Goal: Transaction & Acquisition: Purchase product/service

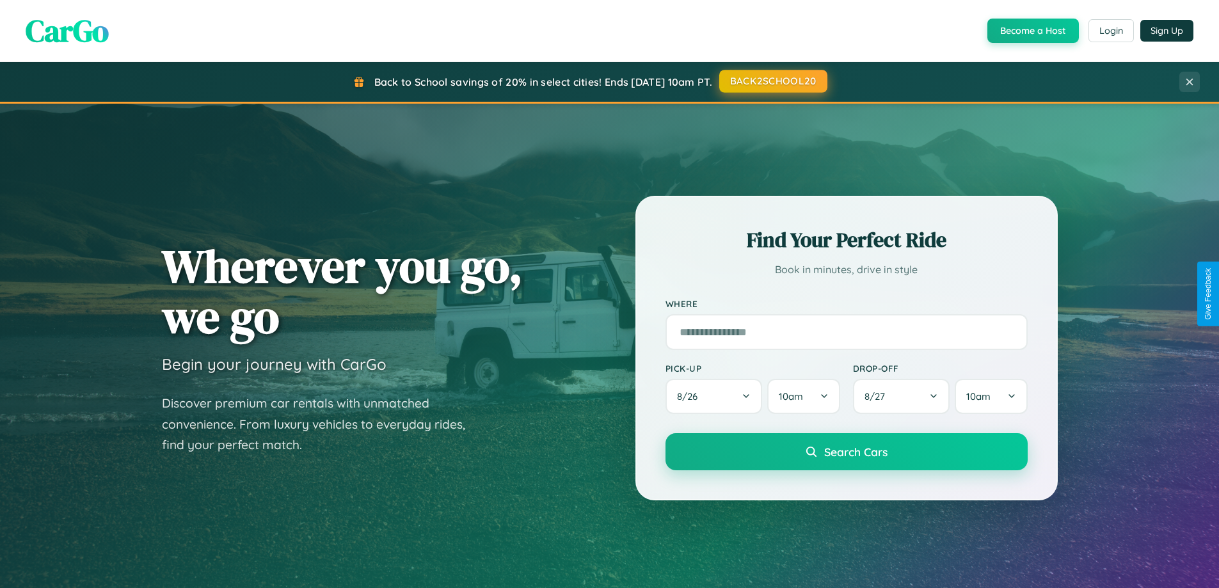
click at [772, 81] on button "BACK2SCHOOL20" at bounding box center [773, 81] width 108 height 23
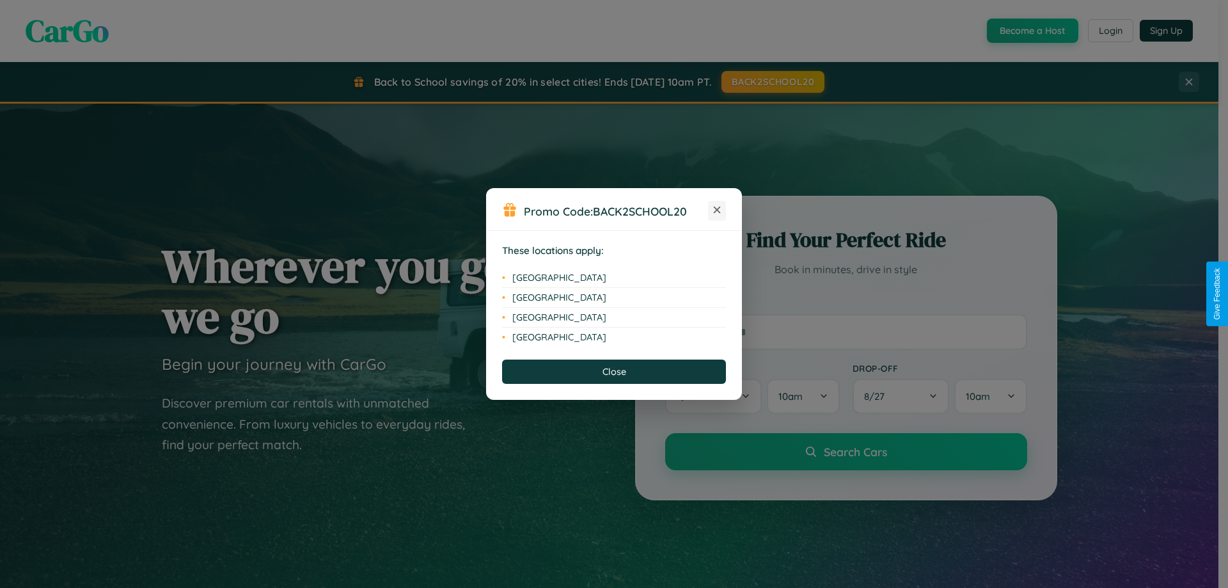
click at [717, 210] on icon at bounding box center [717, 210] width 7 height 7
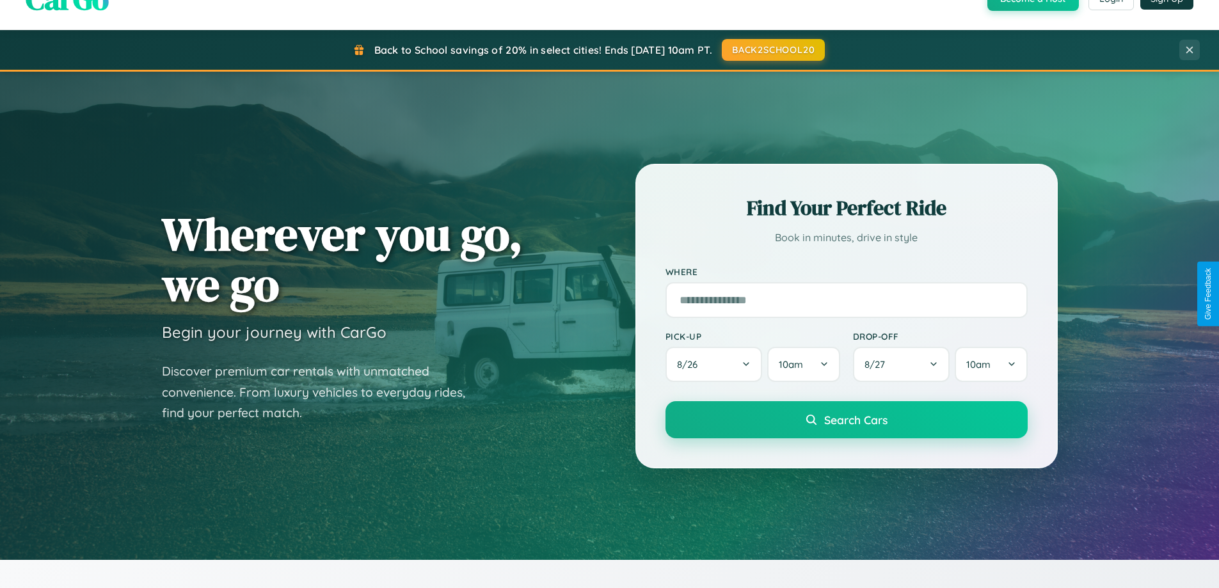
scroll to position [880, 0]
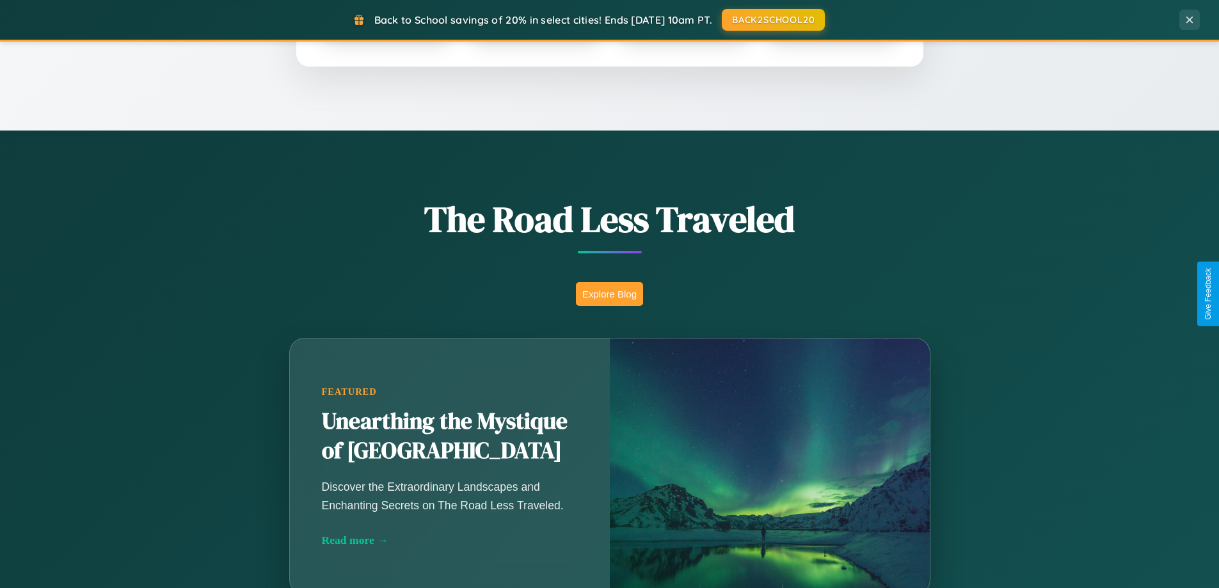
click at [609, 294] on button "Explore Blog" at bounding box center [609, 294] width 67 height 24
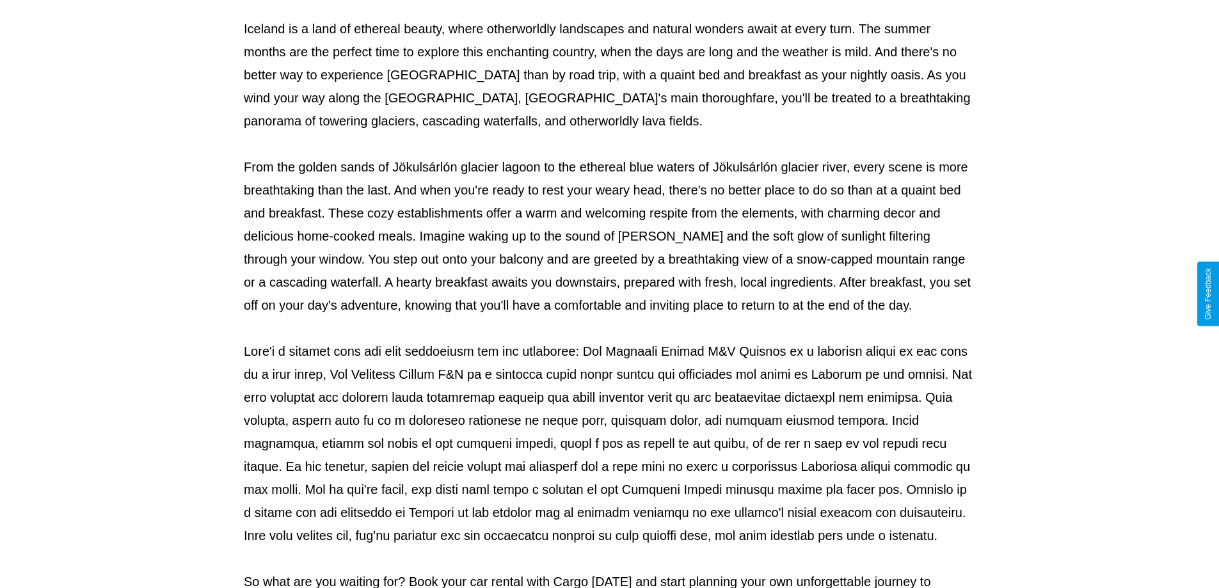
scroll to position [414, 0]
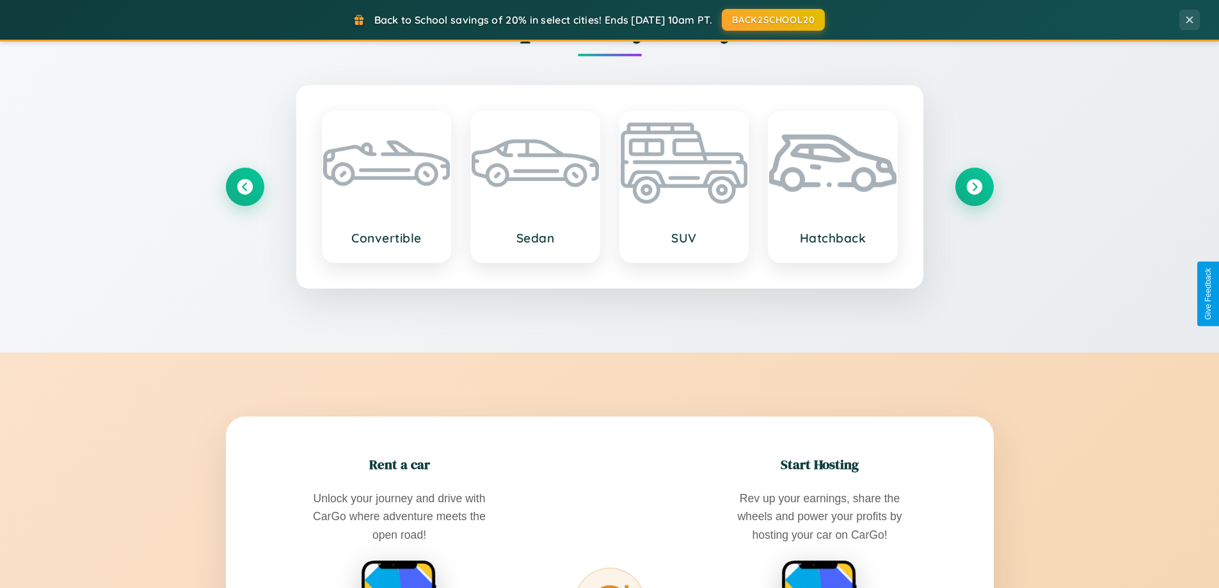
scroll to position [2462, 0]
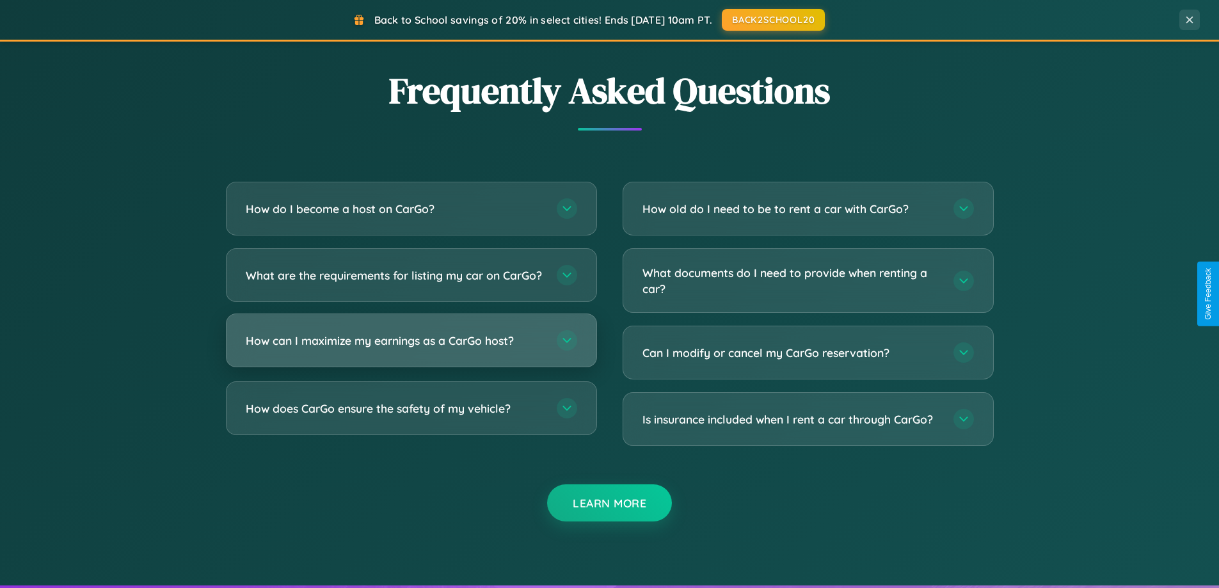
click at [411, 349] on h3 "How can I maximize my earnings as a CarGo host?" at bounding box center [395, 341] width 298 height 16
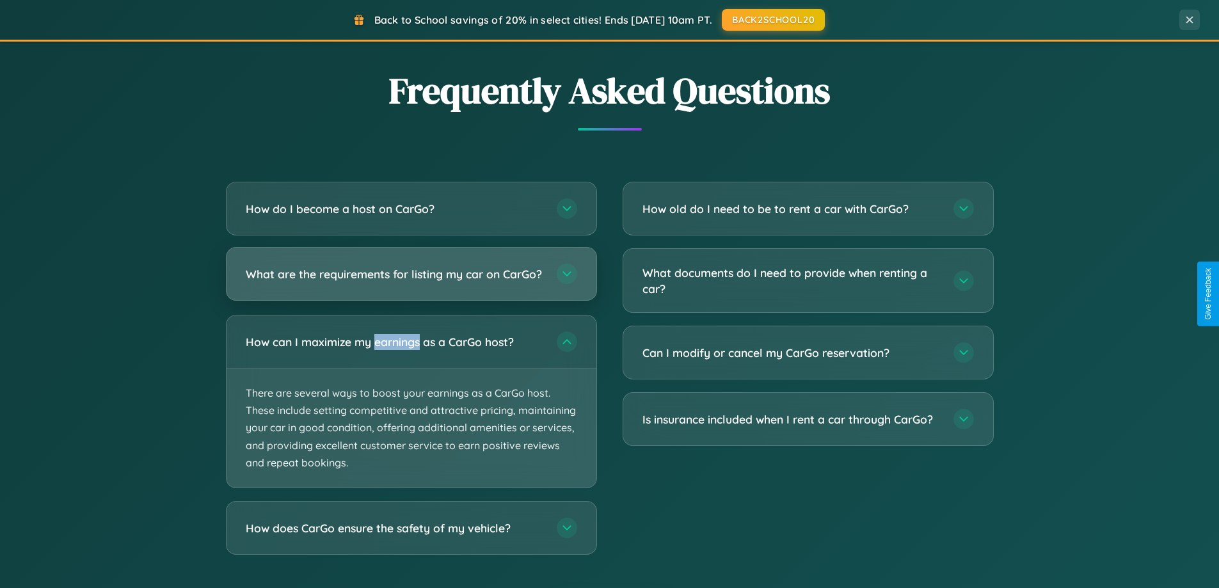
click at [411, 280] on h3 "What are the requirements for listing my car on CarGo?" at bounding box center [395, 274] width 298 height 16
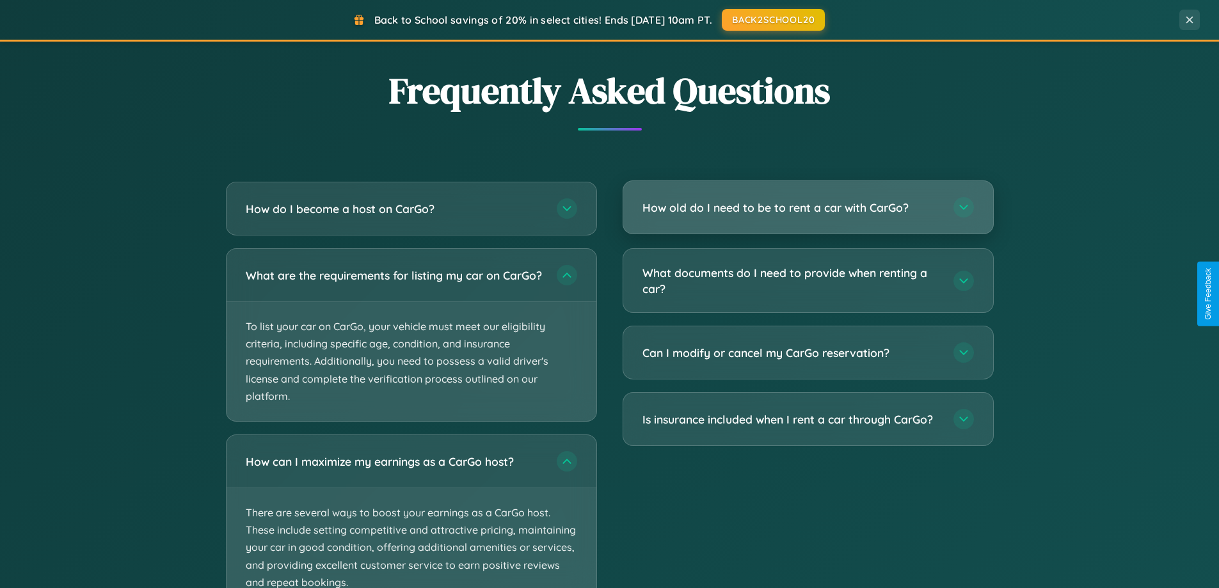
click at [807, 208] on h3 "How old do I need to be to rent a car with CarGo?" at bounding box center [791, 208] width 298 height 16
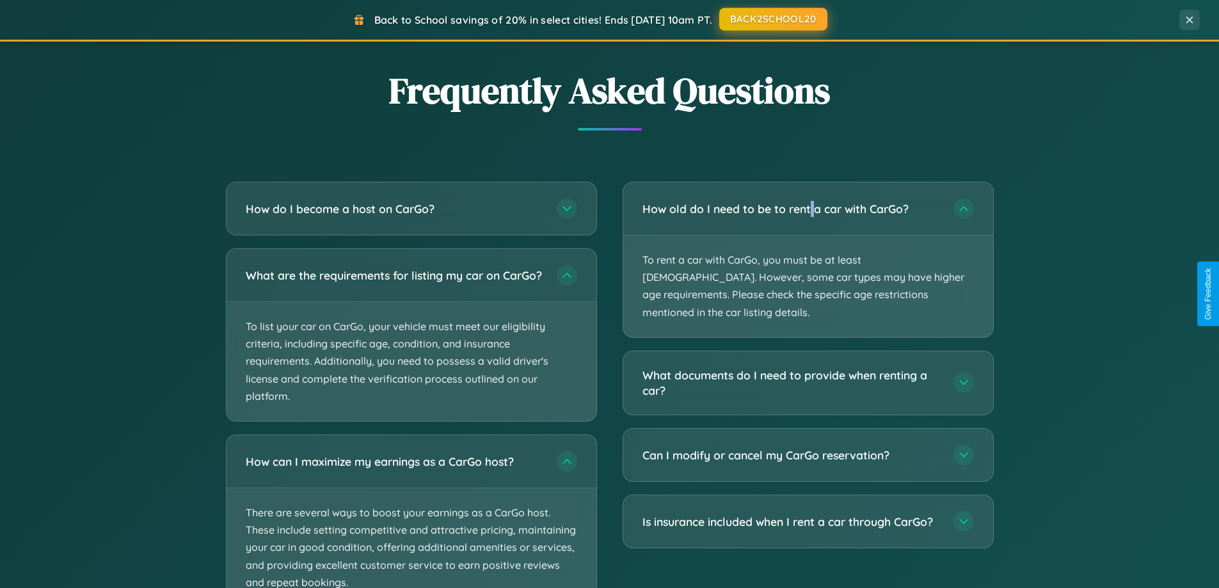
click at [772, 19] on button "BACK2SCHOOL20" at bounding box center [773, 19] width 108 height 23
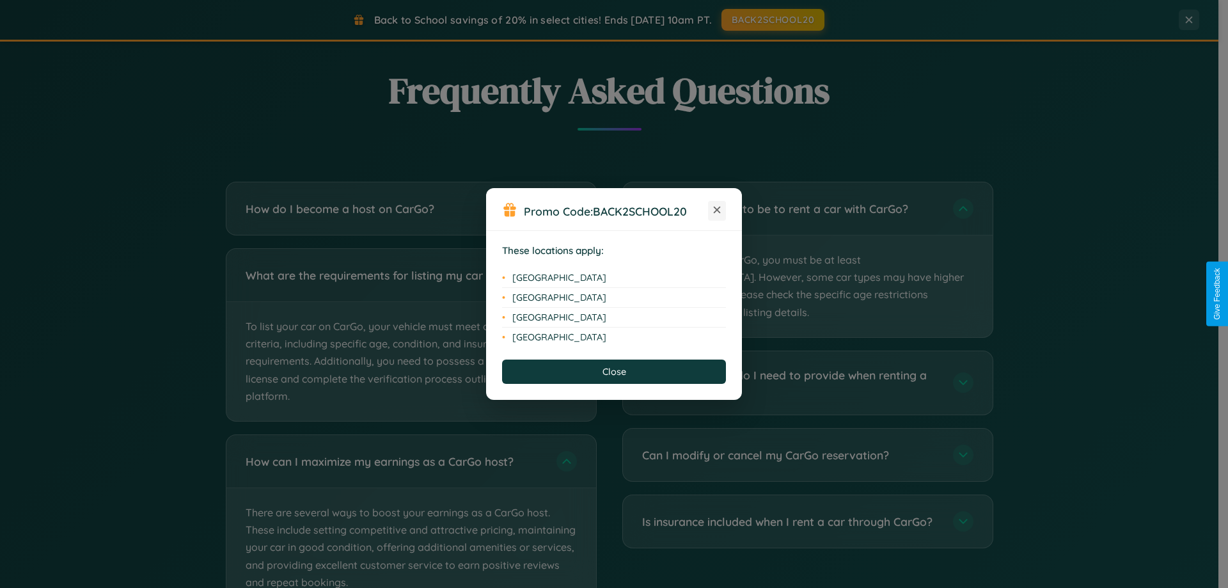
click at [717, 210] on icon at bounding box center [717, 210] width 7 height 7
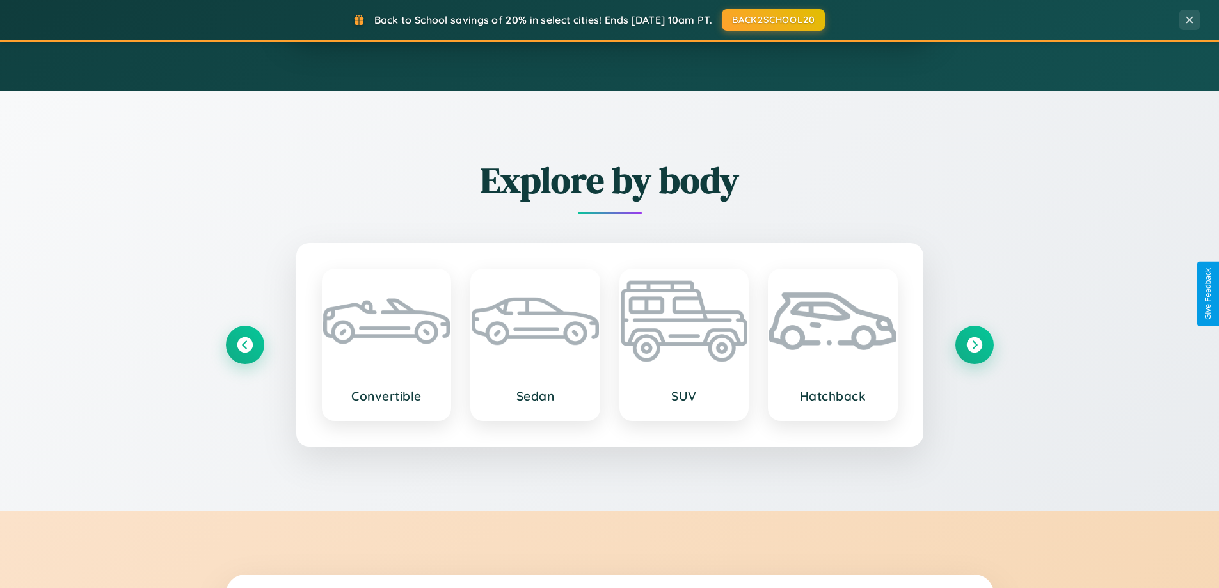
scroll to position [38, 0]
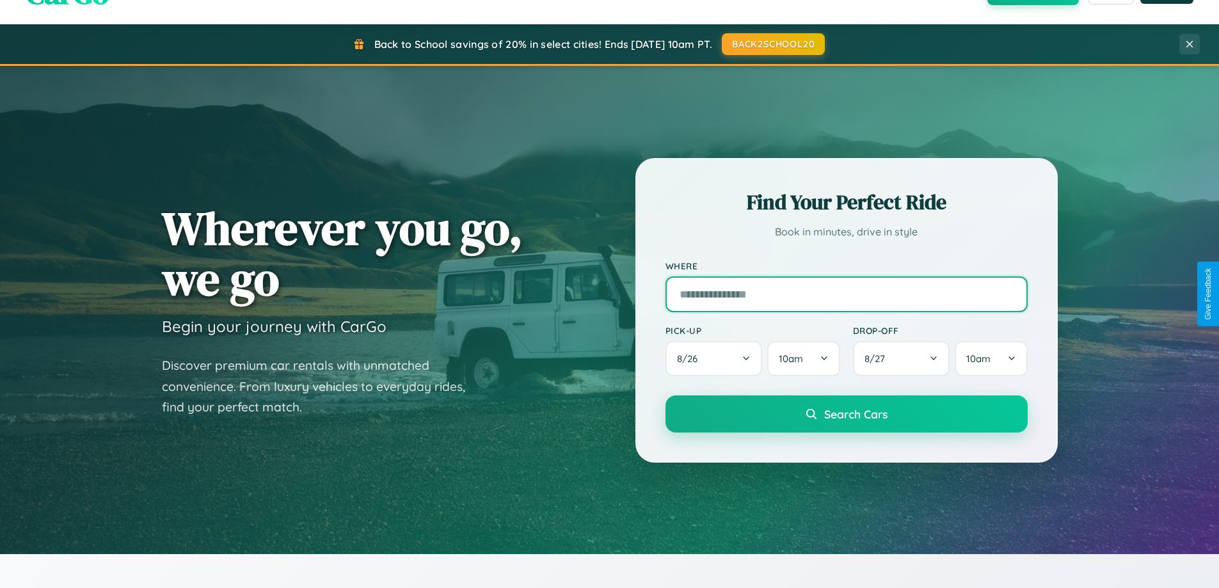
click at [846, 294] on input "text" at bounding box center [846, 294] width 362 height 36
type input "**********"
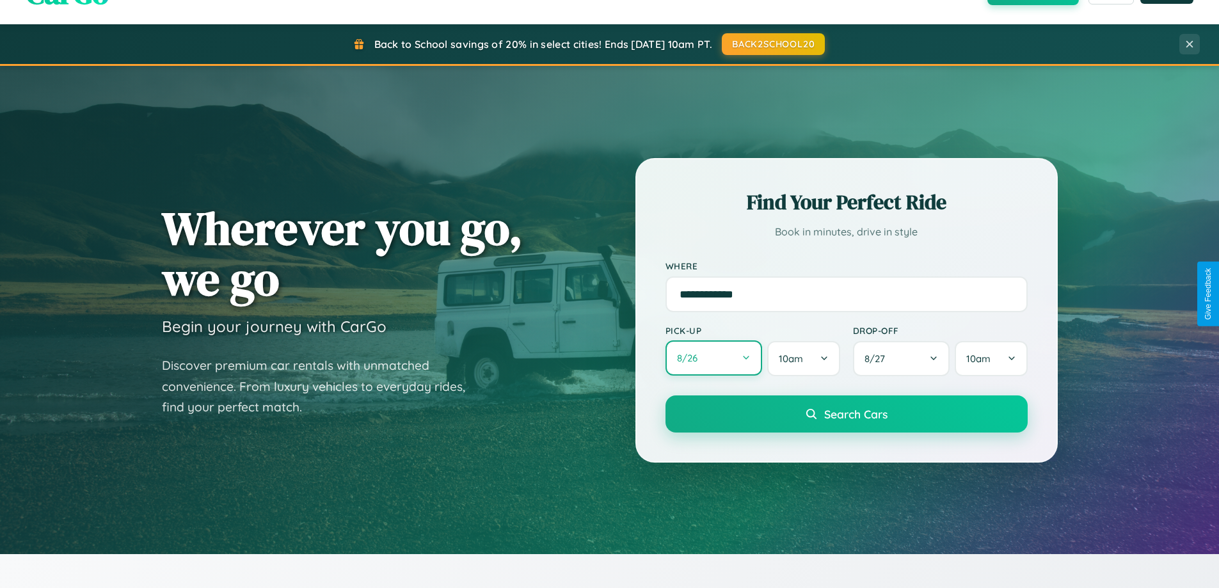
click at [713, 358] on button "8 / 26" at bounding box center [713, 357] width 97 height 35
select select "*"
select select "****"
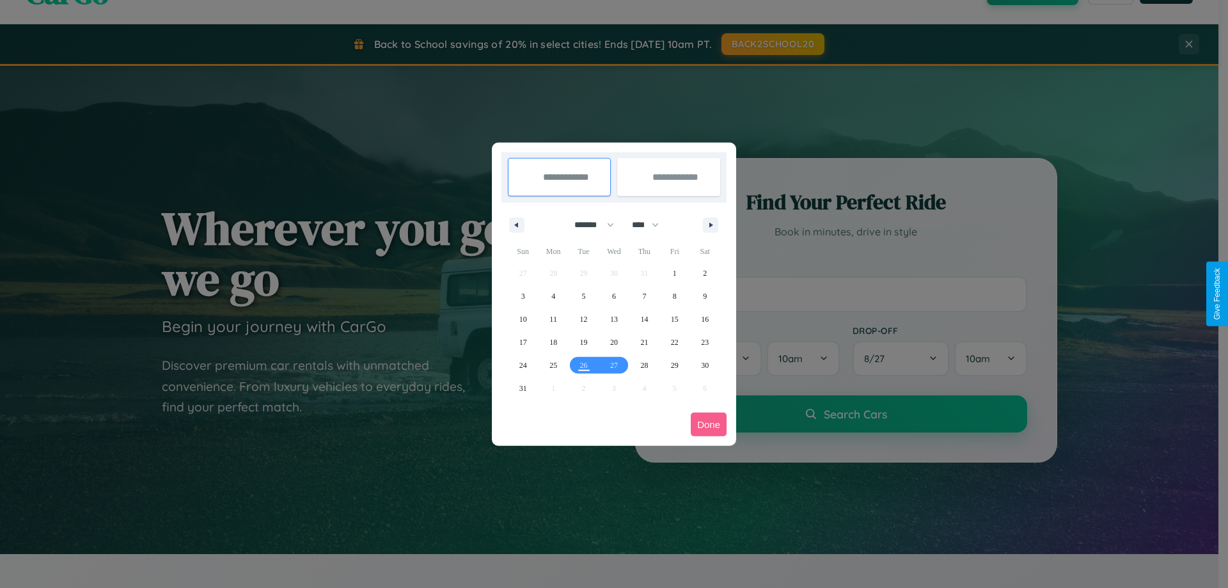
click at [589, 225] on select "******* ******** ***** ***** *** **** **** ****** ********* ******* ******** **…" at bounding box center [592, 224] width 54 height 21
select select "*"
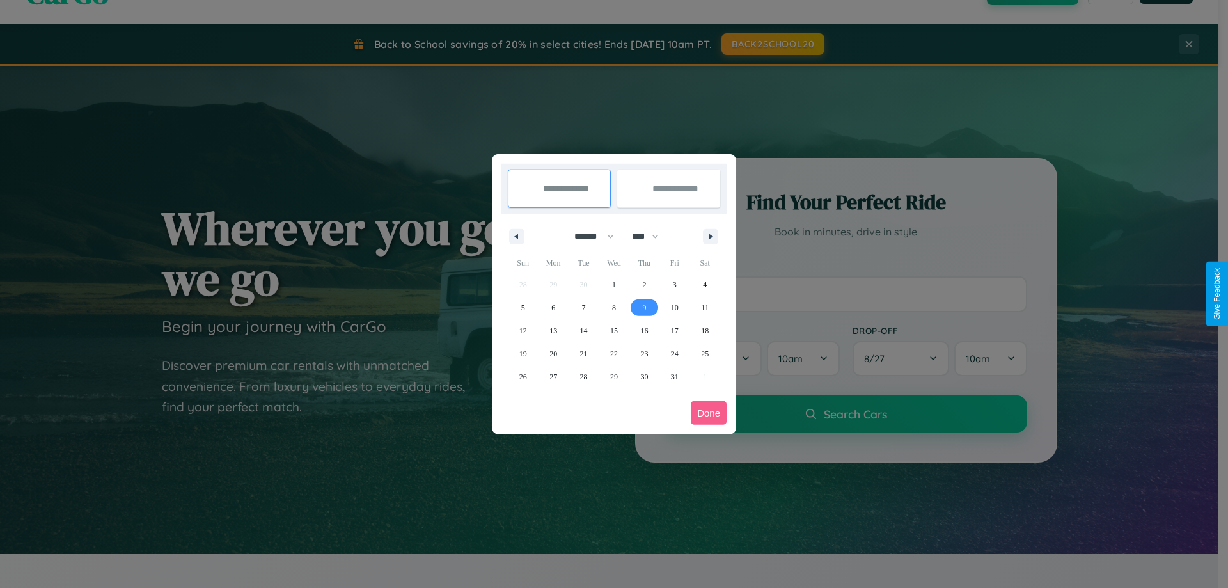
click at [644, 307] on span "9" at bounding box center [644, 307] width 4 height 23
type input "**********"
click at [644, 330] on span "16" at bounding box center [644, 330] width 8 height 23
type input "**********"
click at [709, 413] on button "Done" at bounding box center [709, 413] width 36 height 24
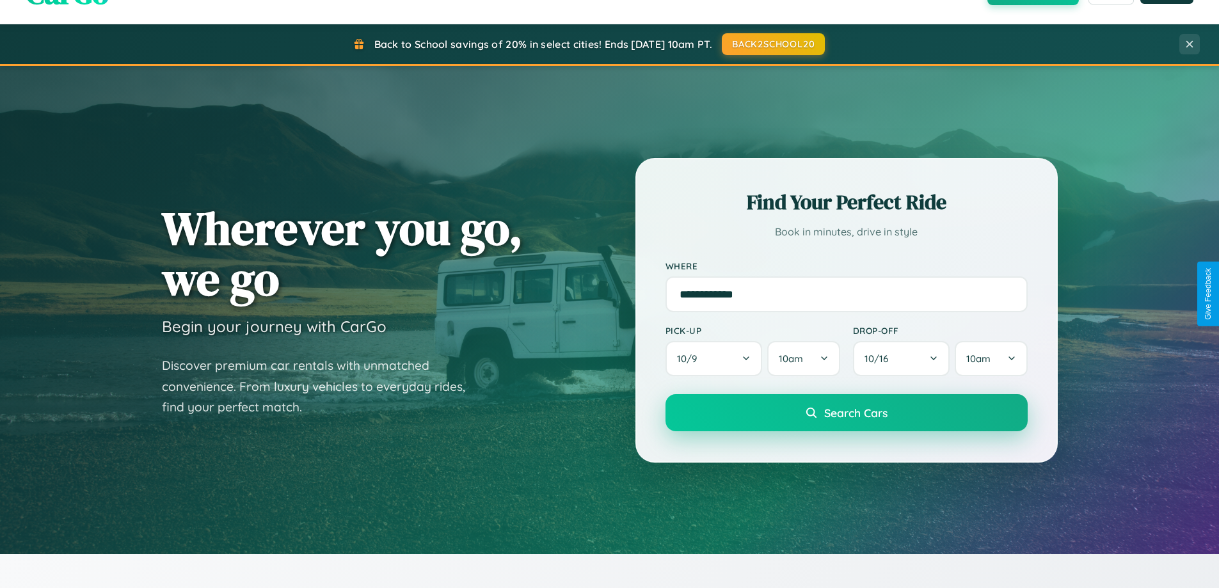
click at [846, 413] on span "Search Cars" at bounding box center [855, 413] width 63 height 14
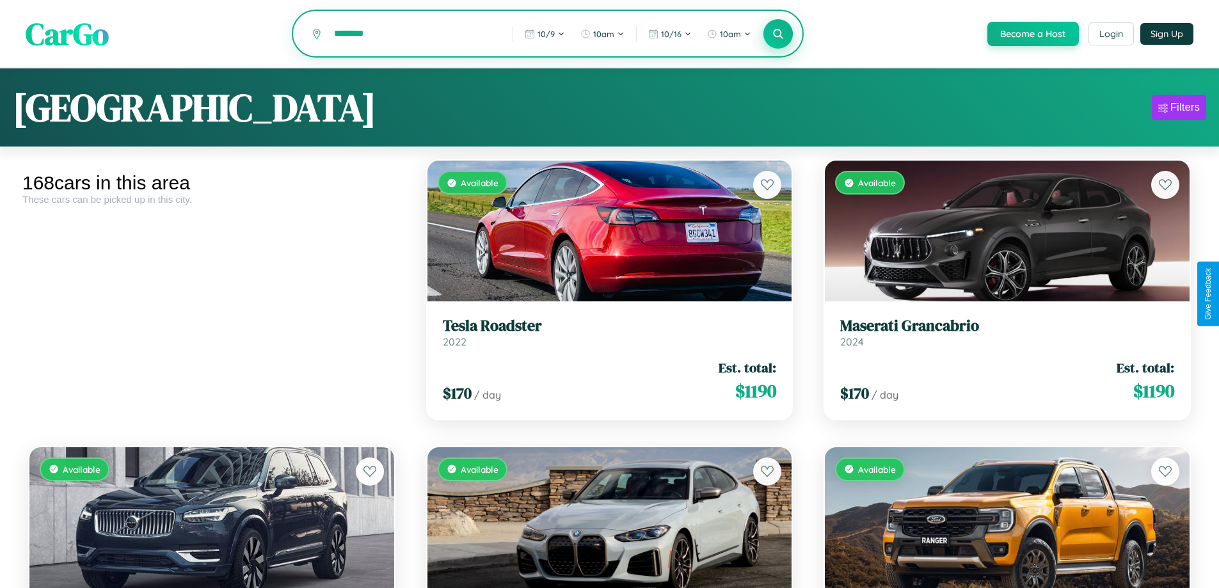
type input "********"
click at [777, 35] on icon at bounding box center [778, 34] width 12 height 12
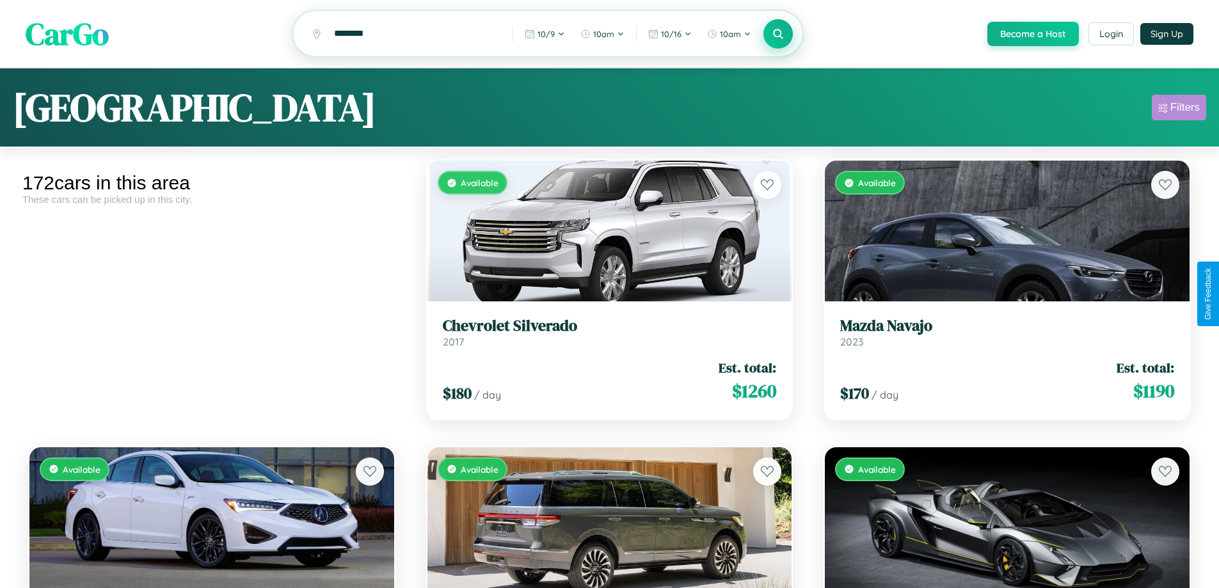
click at [1179, 109] on div "Filters" at bounding box center [1184, 107] width 29 height 13
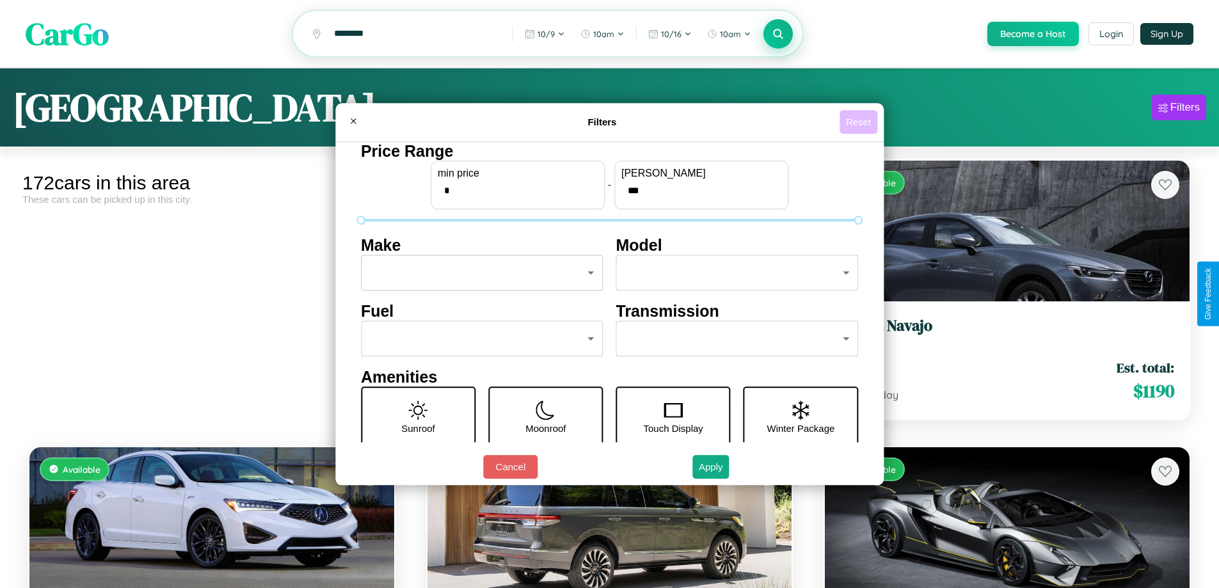
click at [860, 122] on button "Reset" at bounding box center [858, 122] width 38 height 24
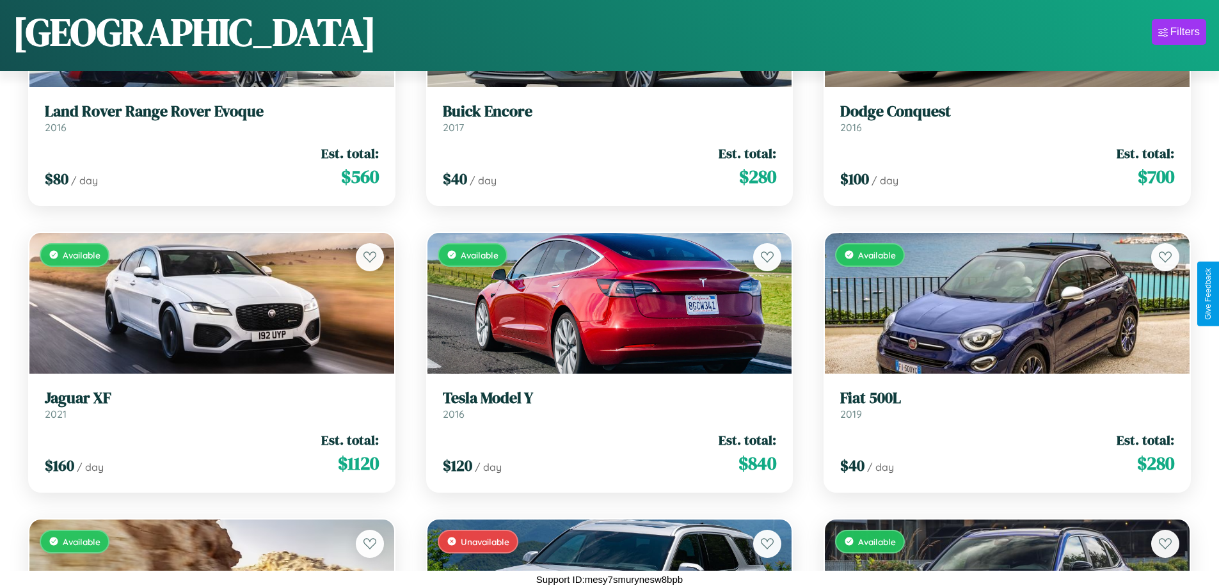
scroll to position [5910, 0]
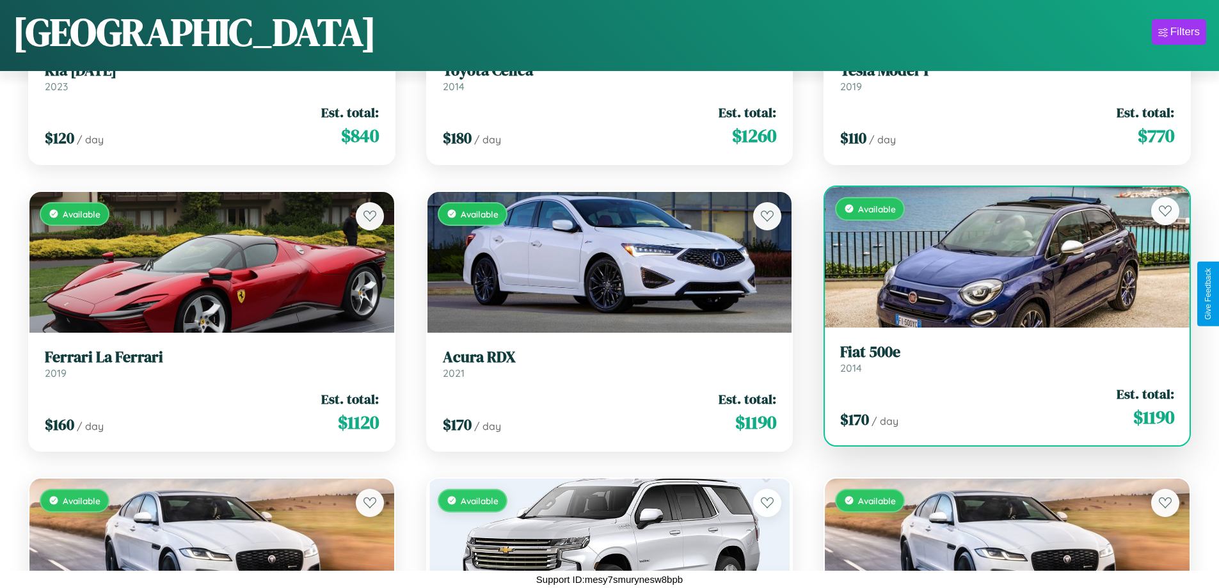
click at [999, 361] on link "Fiat 500e 2014" at bounding box center [1007, 358] width 334 height 31
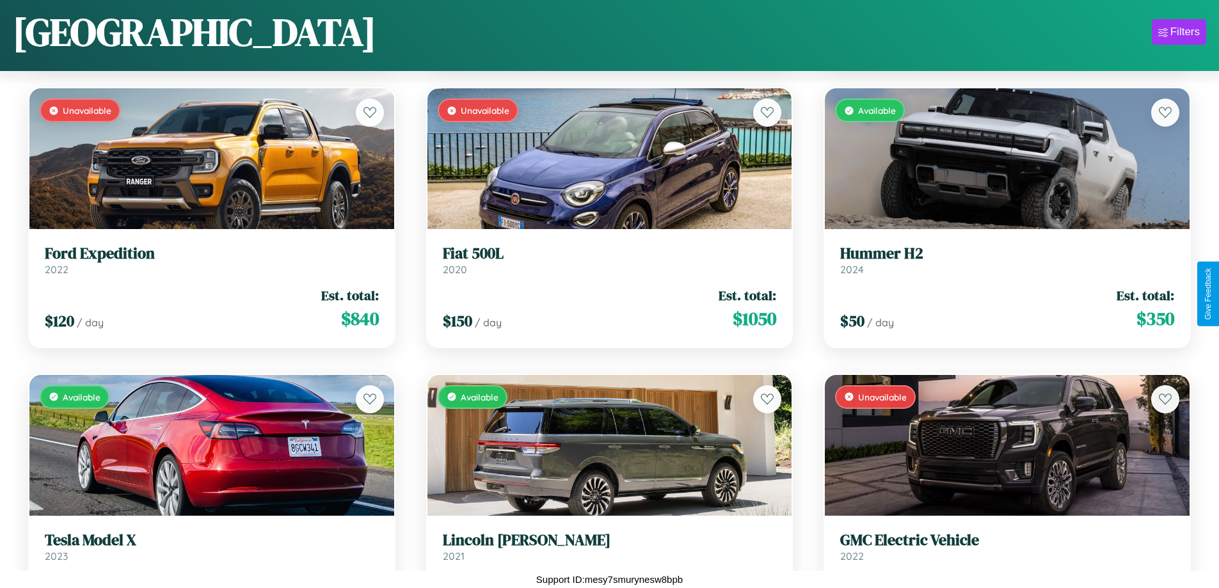
scroll to position [16143, 0]
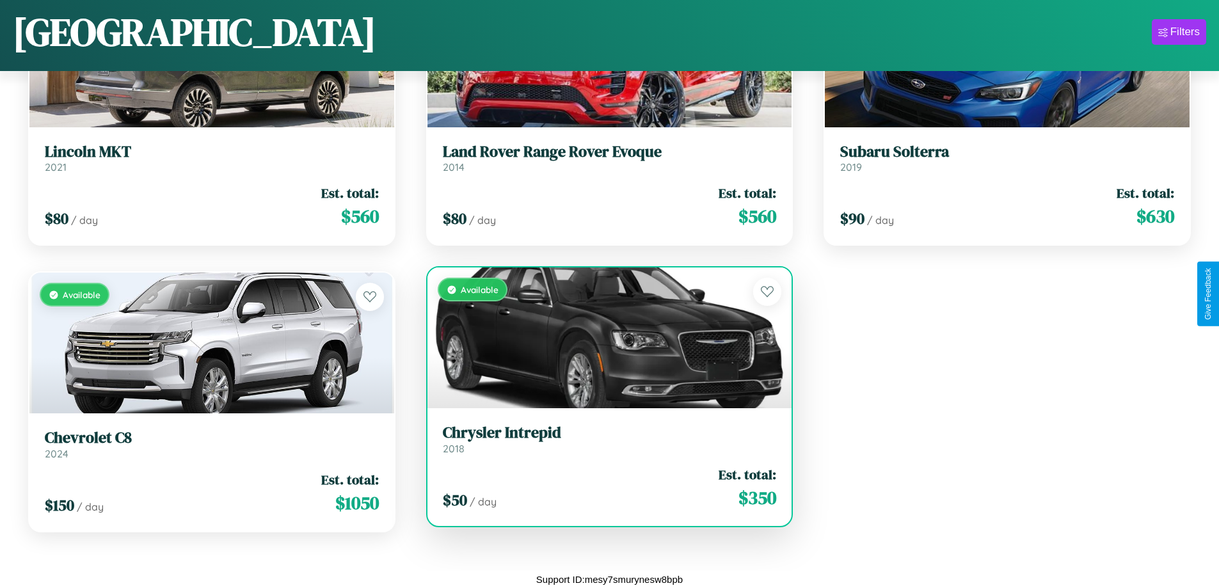
click at [604, 440] on h3 "Chrysler Intrepid" at bounding box center [610, 433] width 334 height 19
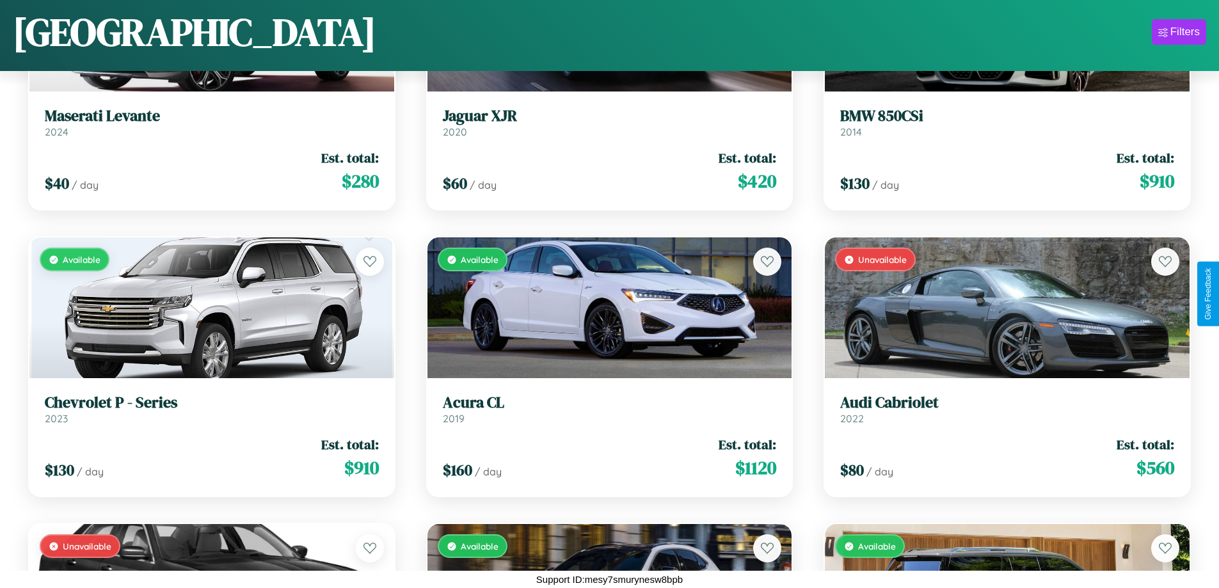
scroll to position [12499, 0]
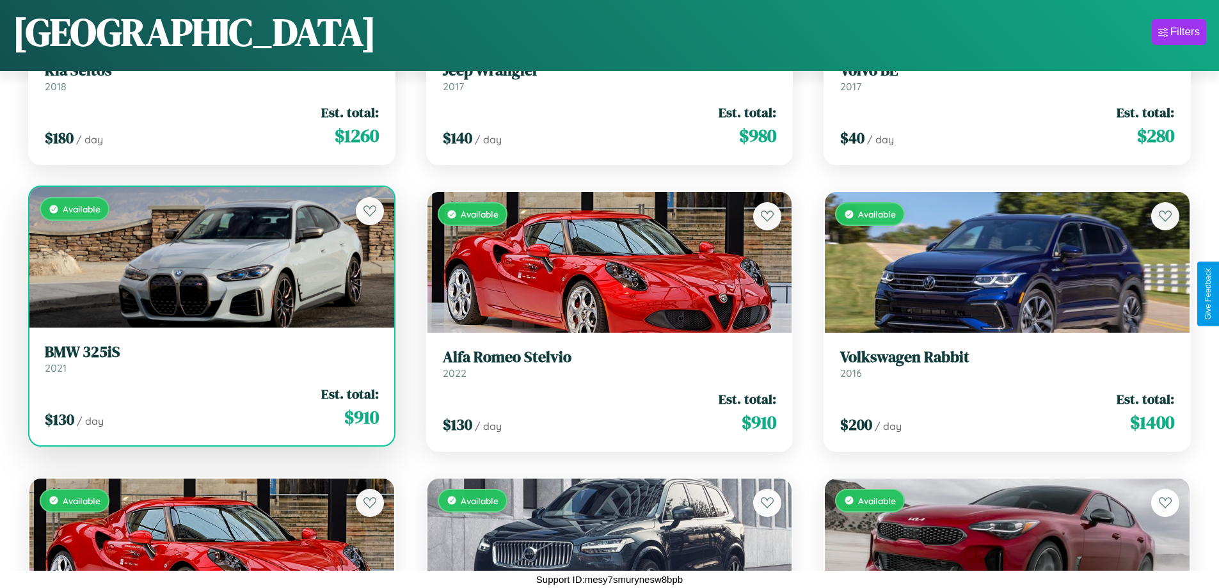
click at [210, 262] on div "Available" at bounding box center [211, 257] width 365 height 141
click at [210, 257] on div "Available" at bounding box center [211, 257] width 365 height 141
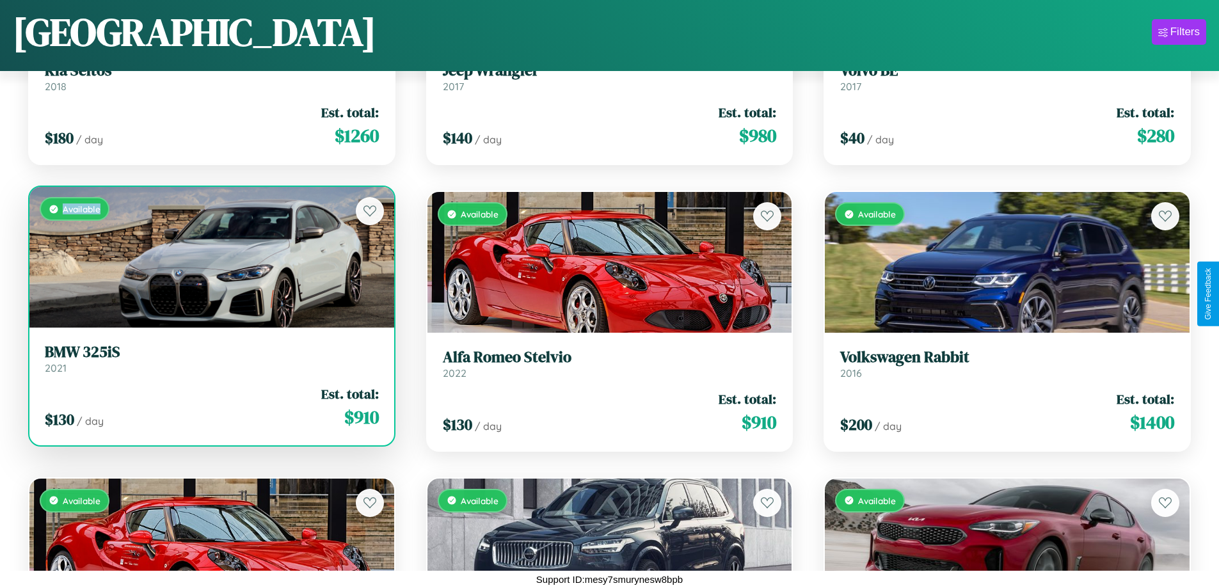
click at [210, 257] on div "Available" at bounding box center [211, 257] width 365 height 141
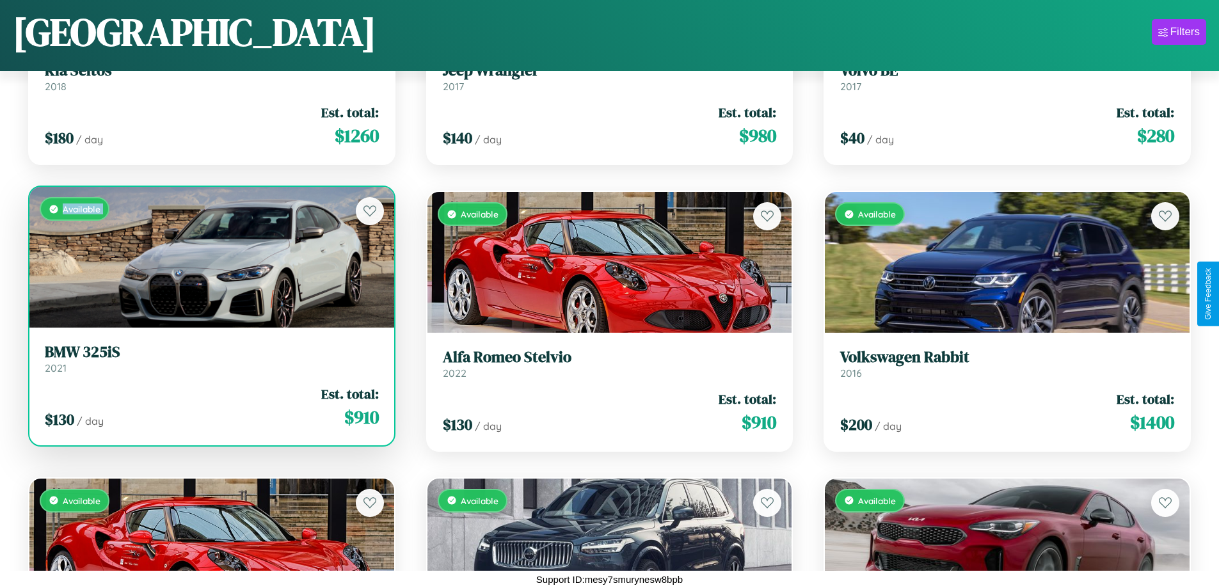
click at [210, 257] on div "Available" at bounding box center [211, 257] width 365 height 141
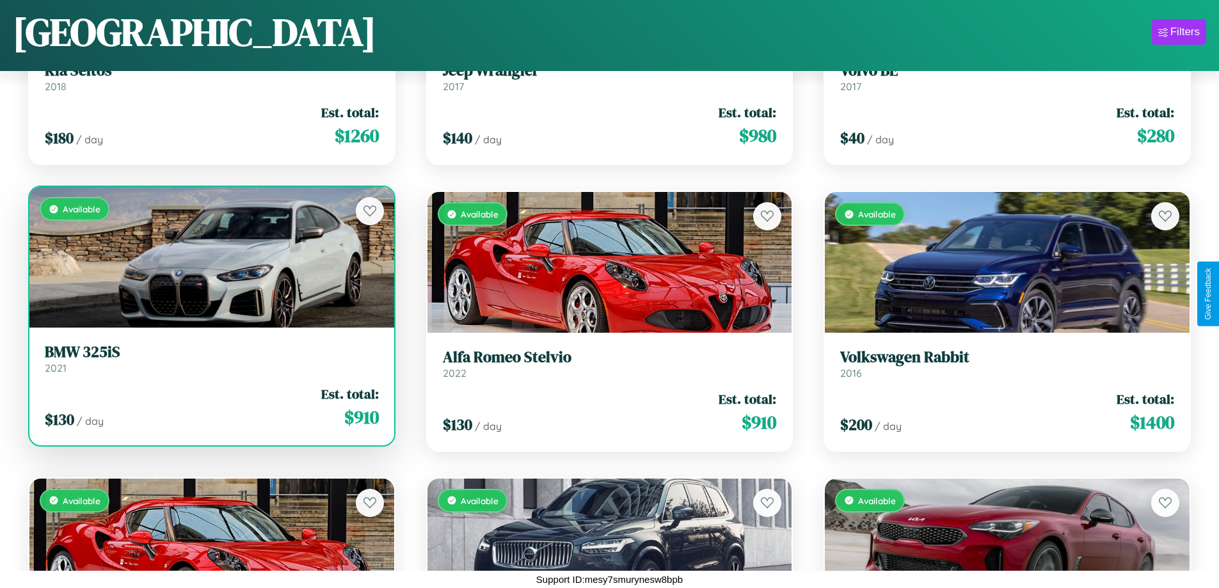
click at [210, 257] on div "Available" at bounding box center [211, 257] width 365 height 141
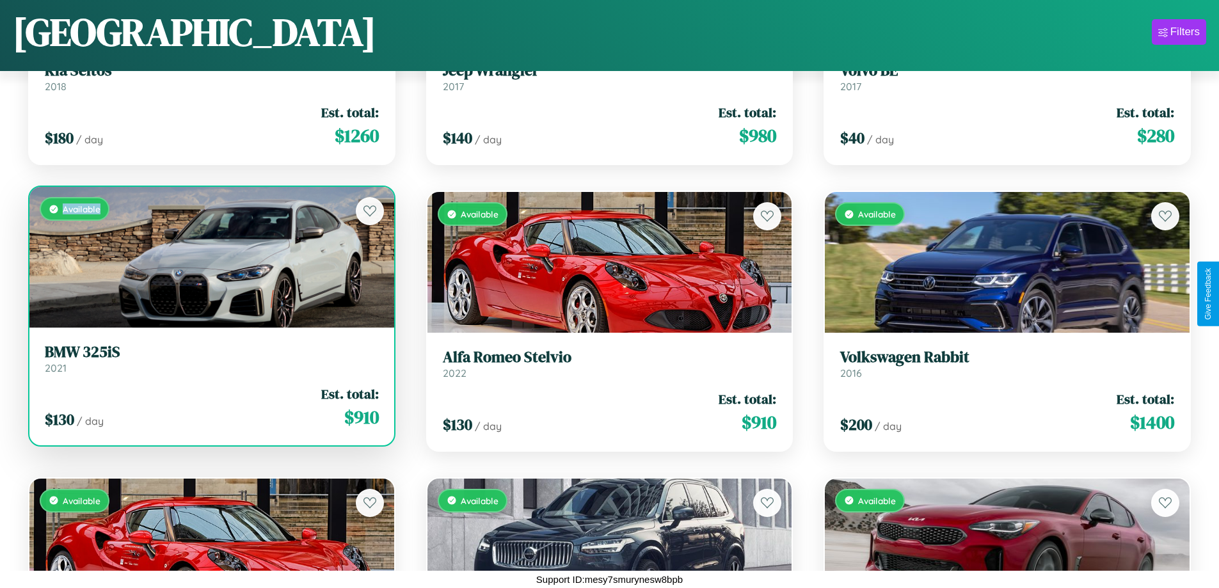
click at [210, 257] on div "Available" at bounding box center [211, 257] width 365 height 141
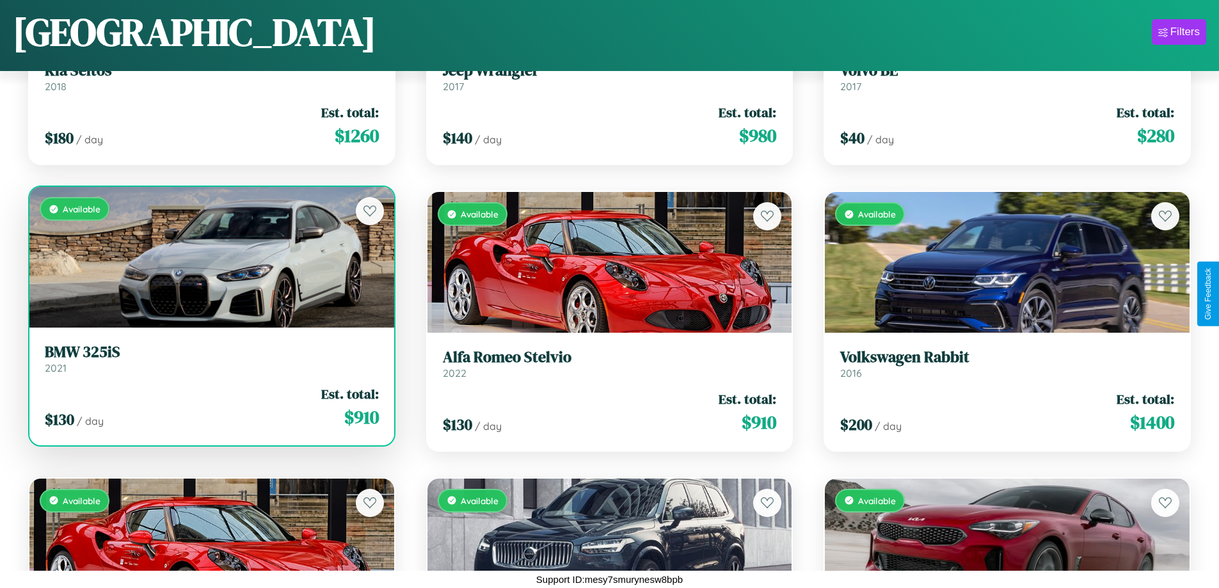
click at [210, 358] on h3 "BMW 325iS" at bounding box center [212, 352] width 334 height 19
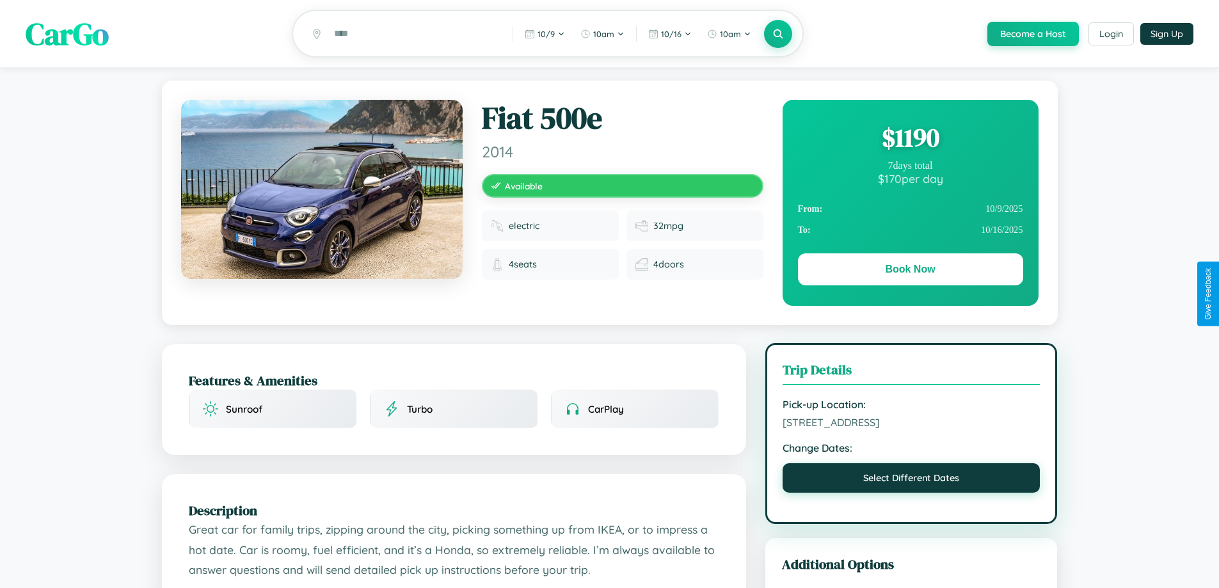
click at [911, 480] on button "Select Different Dates" at bounding box center [911, 477] width 258 height 29
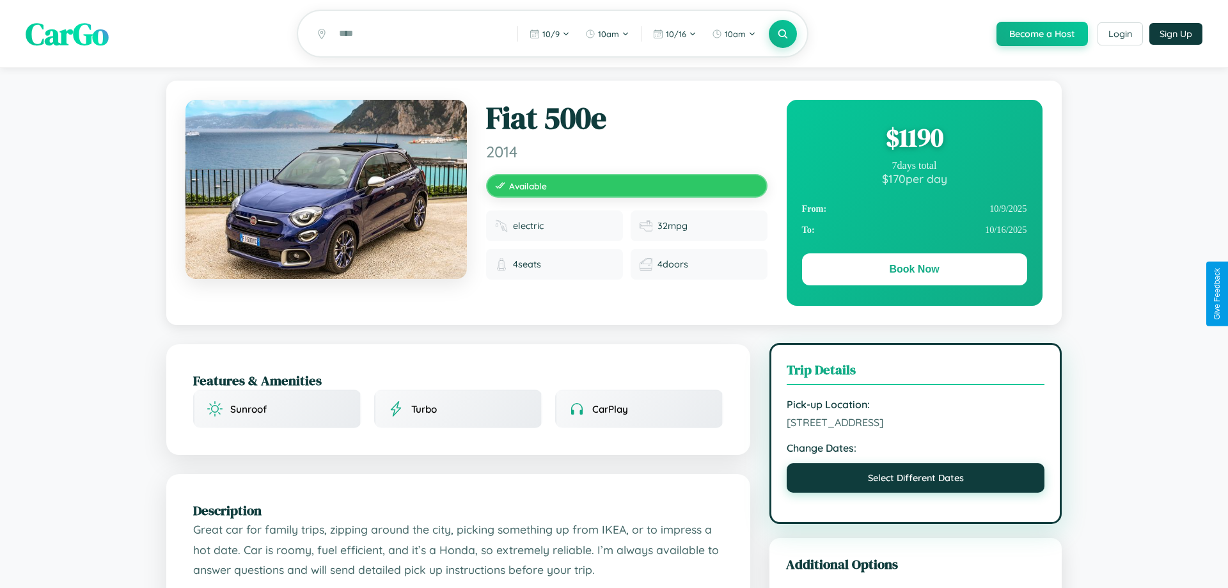
select select "*"
select select "****"
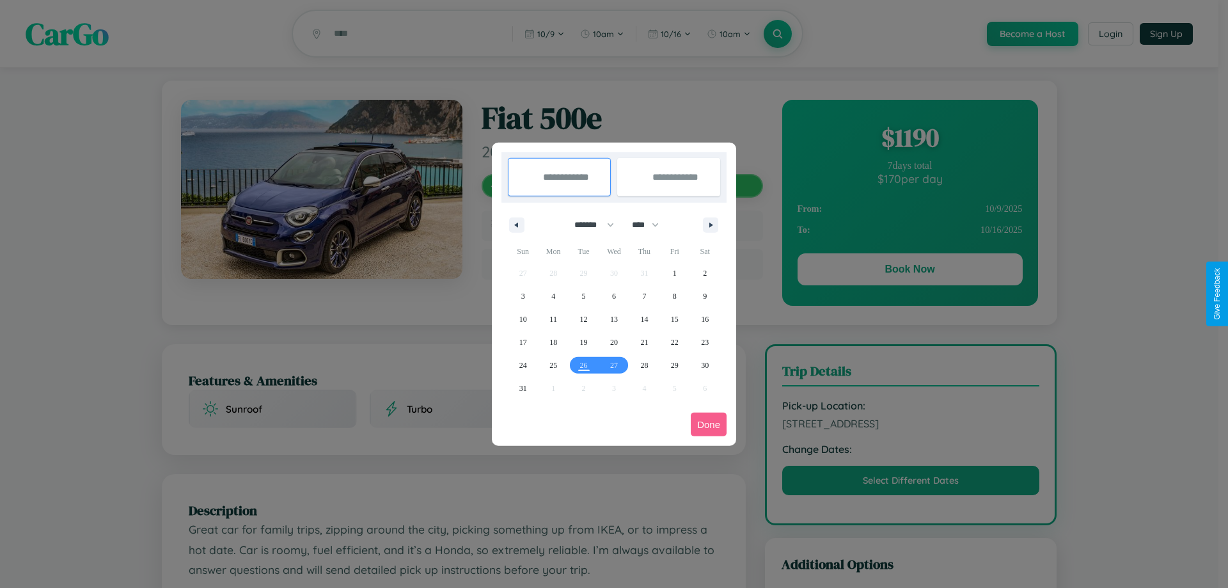
drag, startPoint x: 589, startPoint y: 225, endPoint x: 614, endPoint y: 257, distance: 41.0
click at [589, 225] on select "******* ******** ***** ***** *** **** **** ****** ********* ******* ******** **…" at bounding box center [592, 224] width 54 height 21
select select "*"
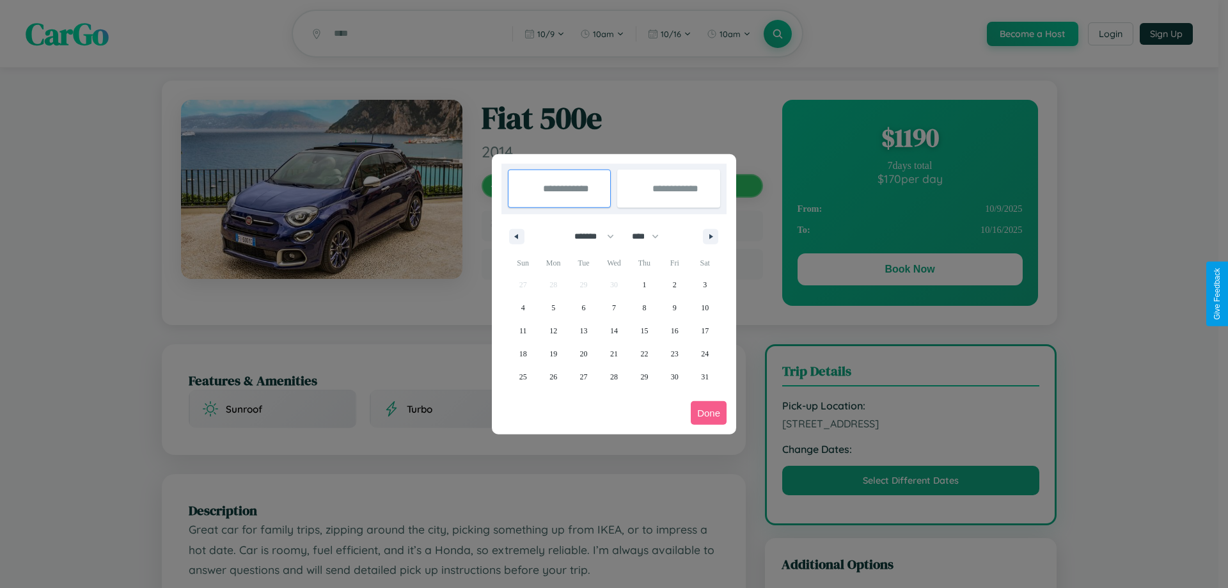
click at [651, 236] on select "**** **** **** **** **** **** **** **** **** **** **** **** **** **** **** ****…" at bounding box center [645, 236] width 38 height 21
select select "****"
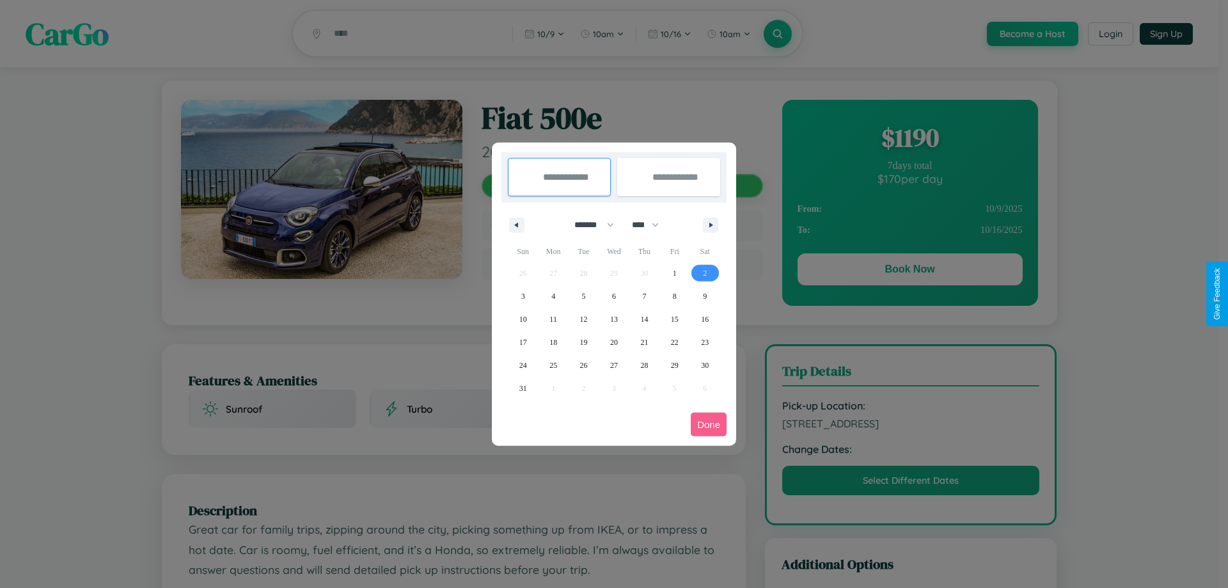
click at [705, 273] on span "2" at bounding box center [705, 273] width 4 height 23
type input "**********"
click at [553, 319] on span "11" at bounding box center [554, 319] width 8 height 23
type input "**********"
click at [709, 424] on button "Done" at bounding box center [709, 425] width 36 height 24
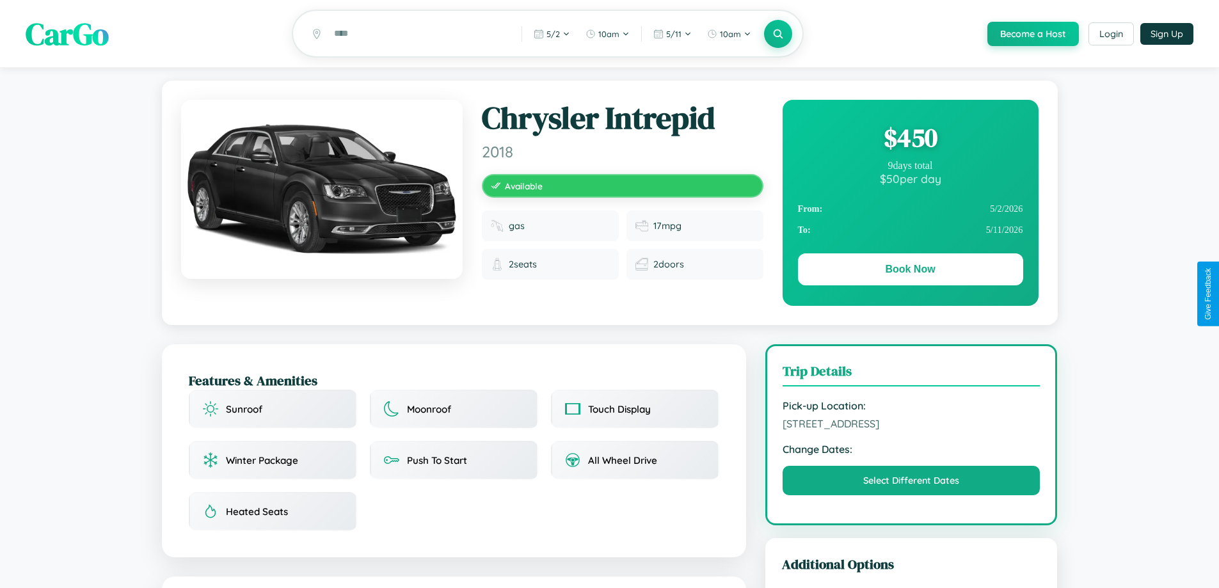
click at [910, 139] on div "$ 450" at bounding box center [910, 137] width 225 height 35
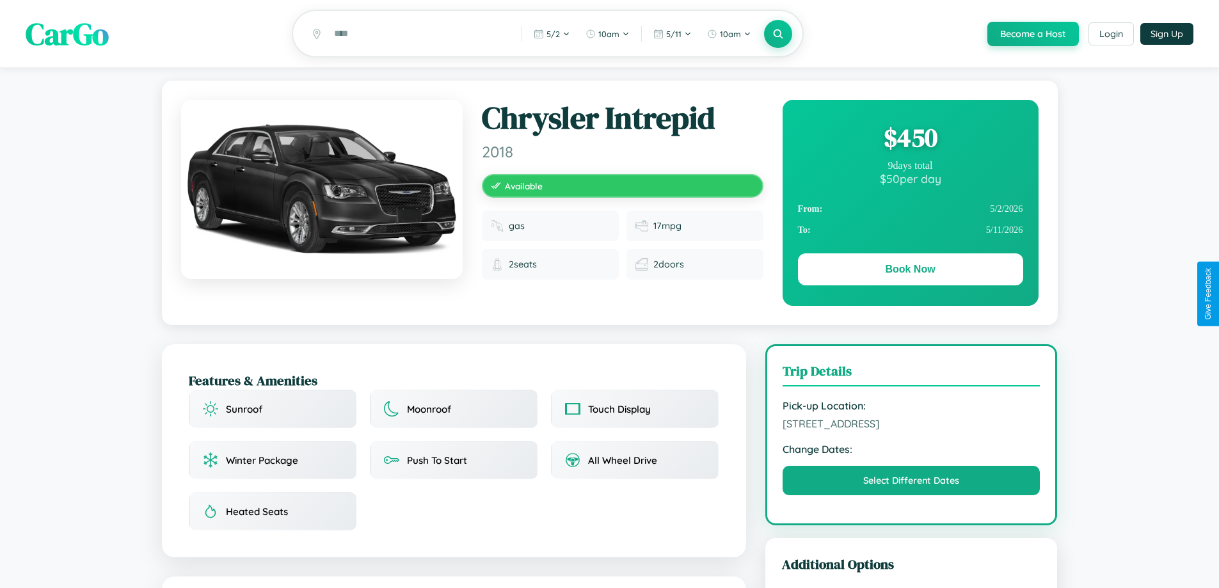
click at [910, 139] on div "$ 450" at bounding box center [910, 137] width 225 height 35
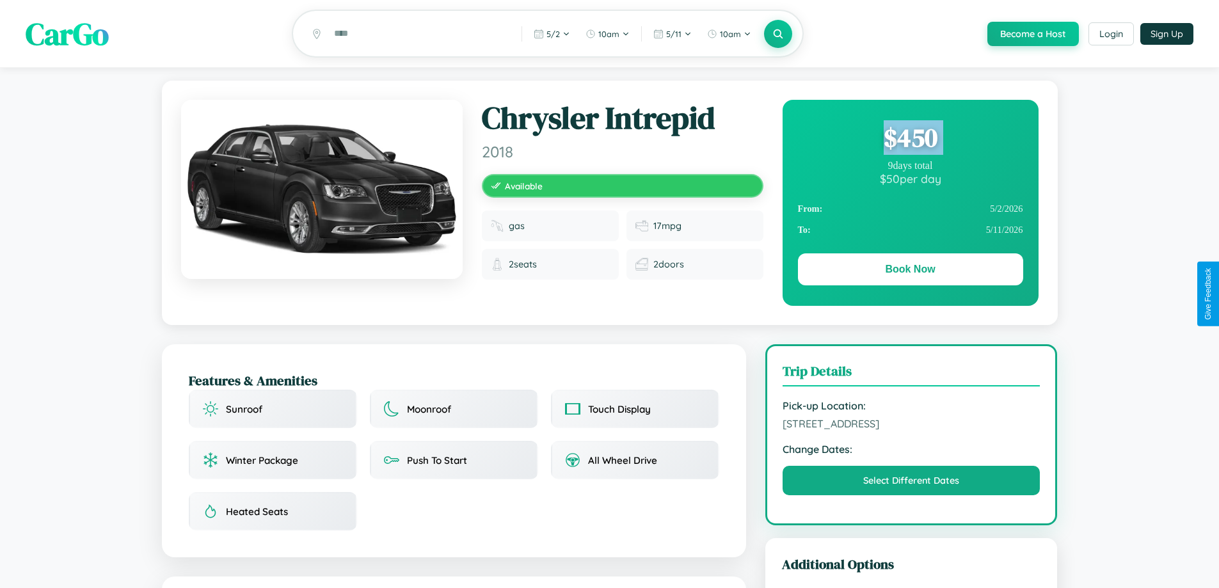
click at [910, 139] on div "$ 450" at bounding box center [910, 137] width 225 height 35
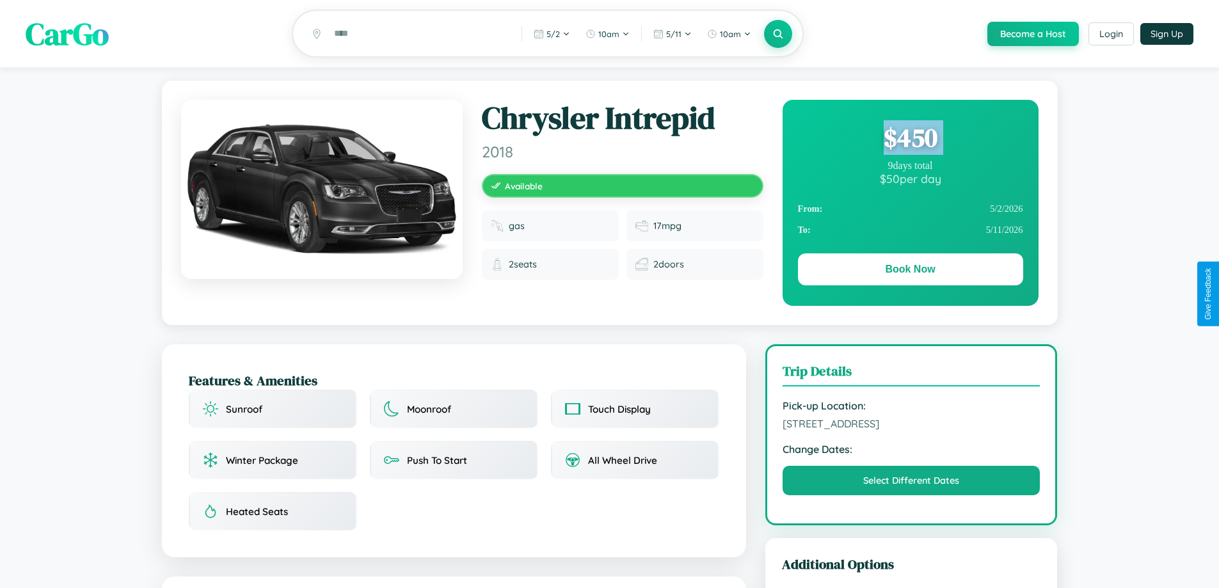
click at [910, 139] on div "$ 450" at bounding box center [910, 137] width 225 height 35
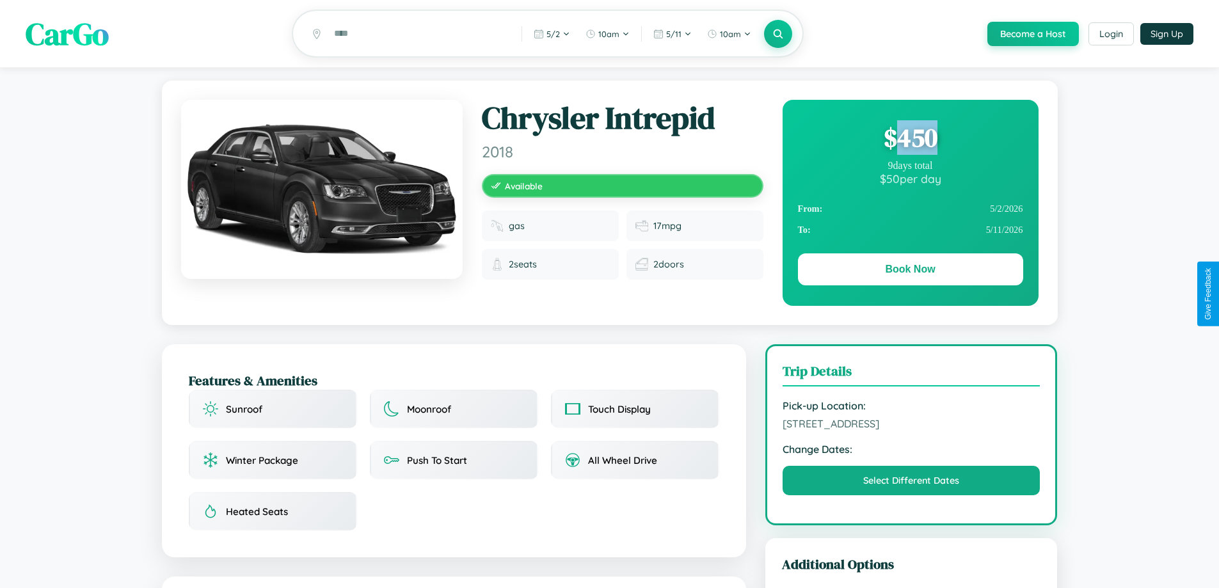
click at [910, 139] on div "$ 450" at bounding box center [910, 137] width 225 height 35
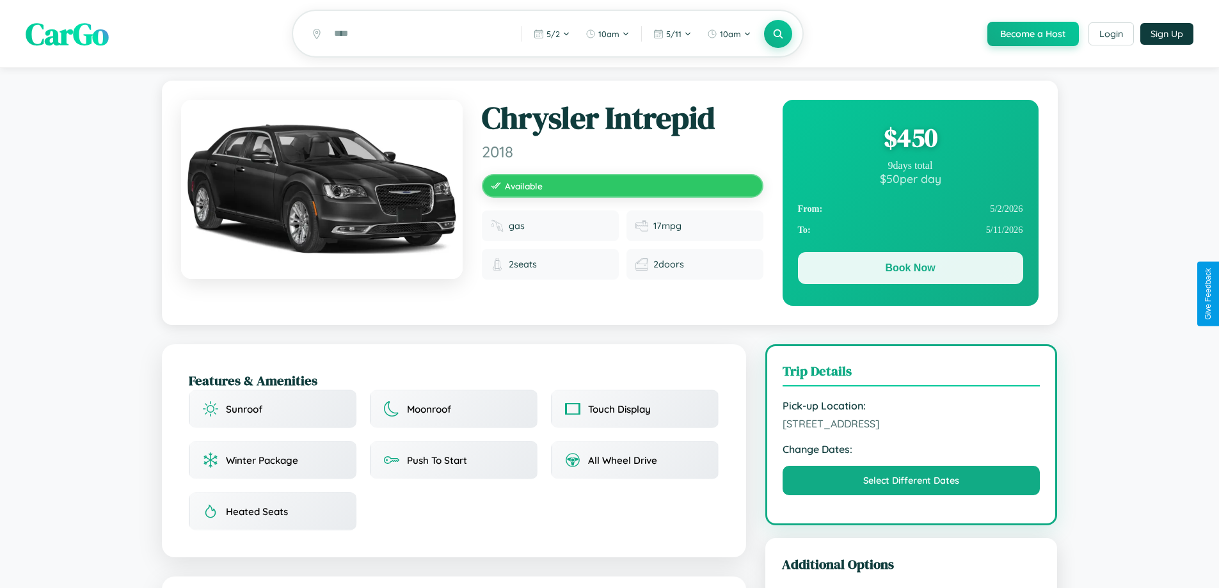
click at [910, 271] on button "Book Now" at bounding box center [910, 268] width 225 height 32
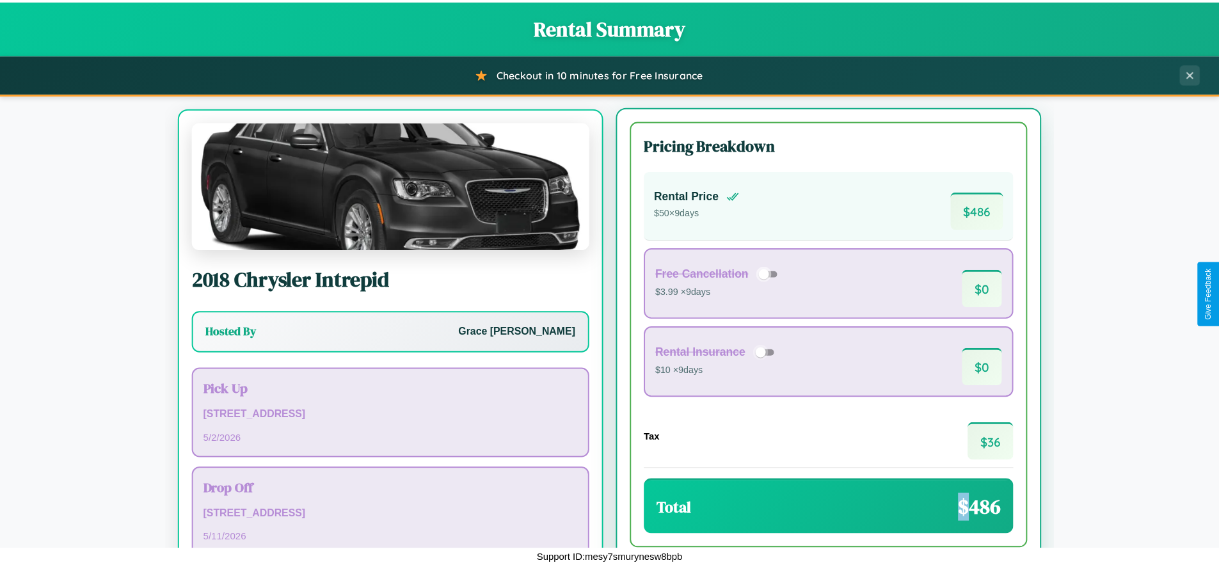
scroll to position [60, 0]
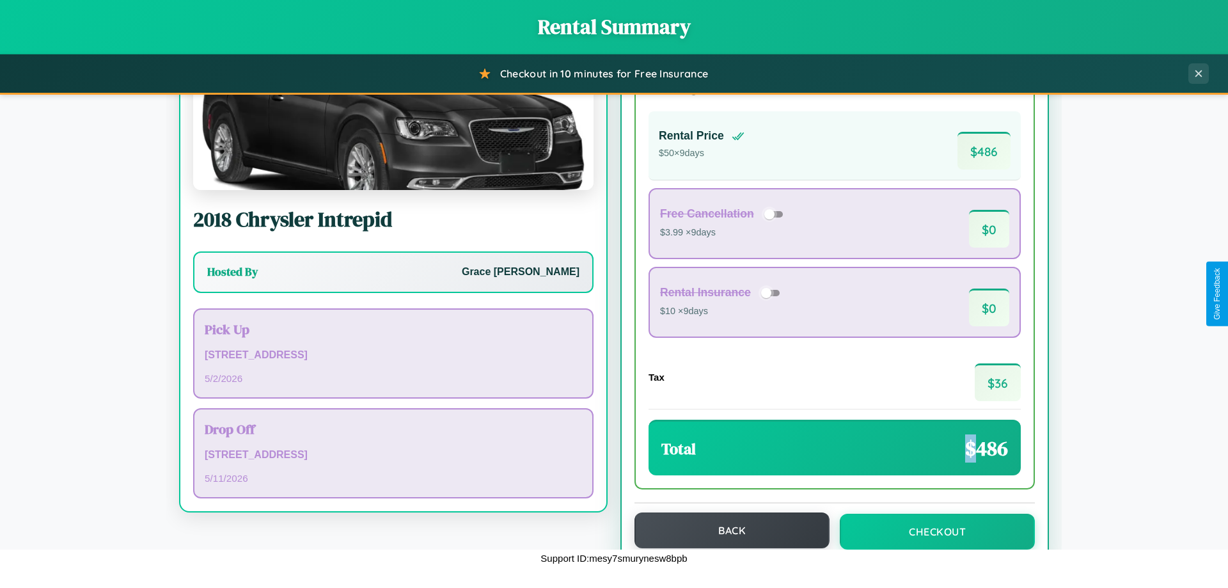
click at [726, 530] on button "Back" at bounding box center [732, 530] width 195 height 36
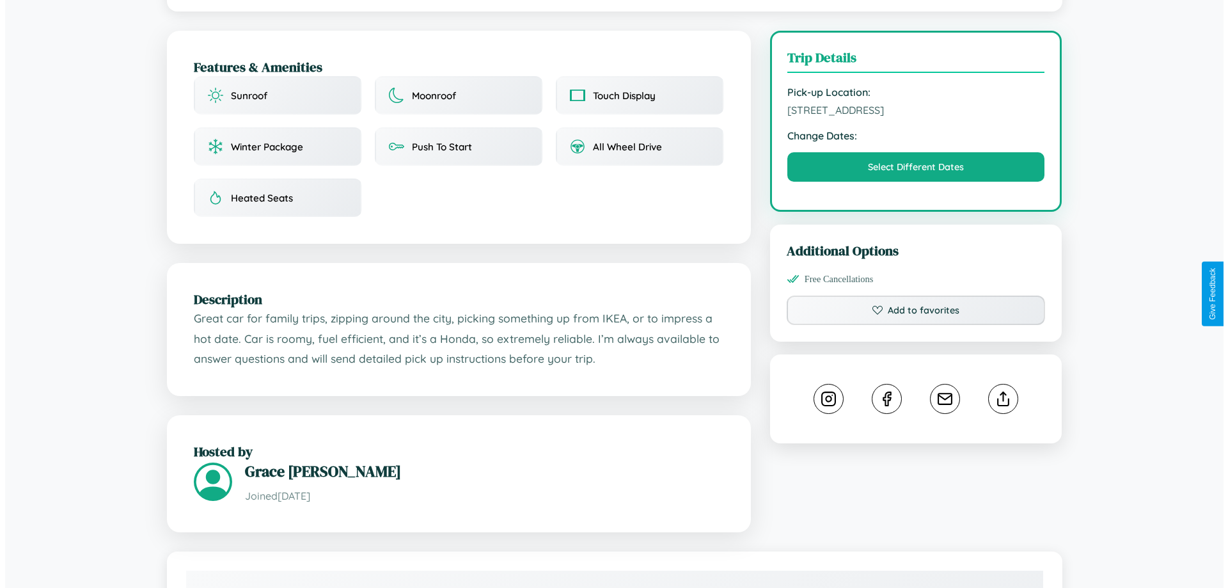
scroll to position [332, 0]
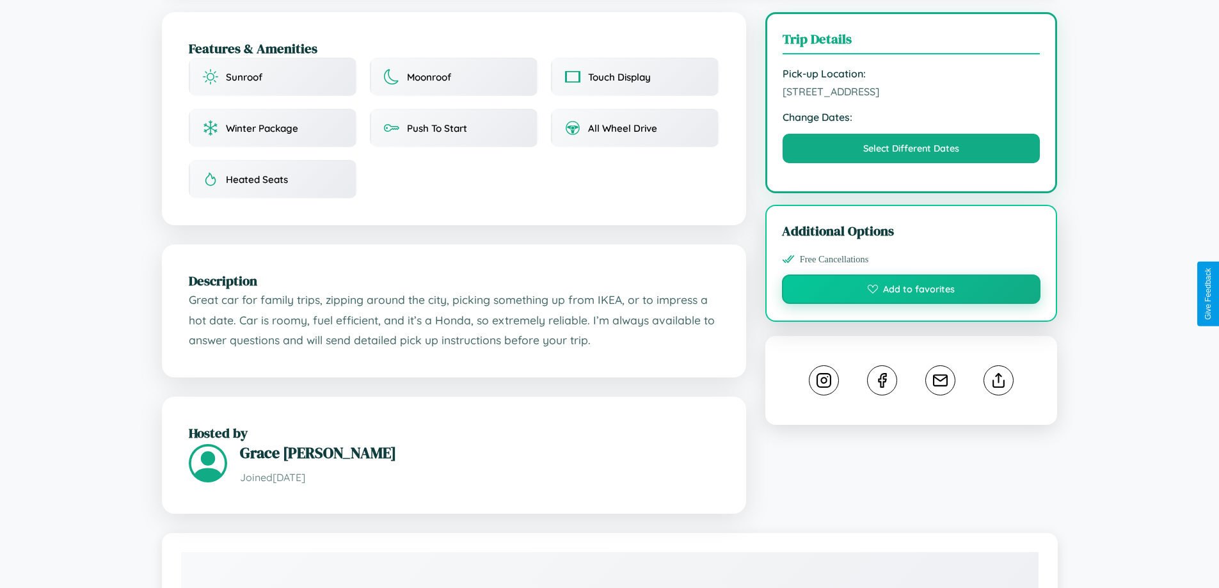
click at [911, 291] on button "Add to favorites" at bounding box center [911, 288] width 259 height 29
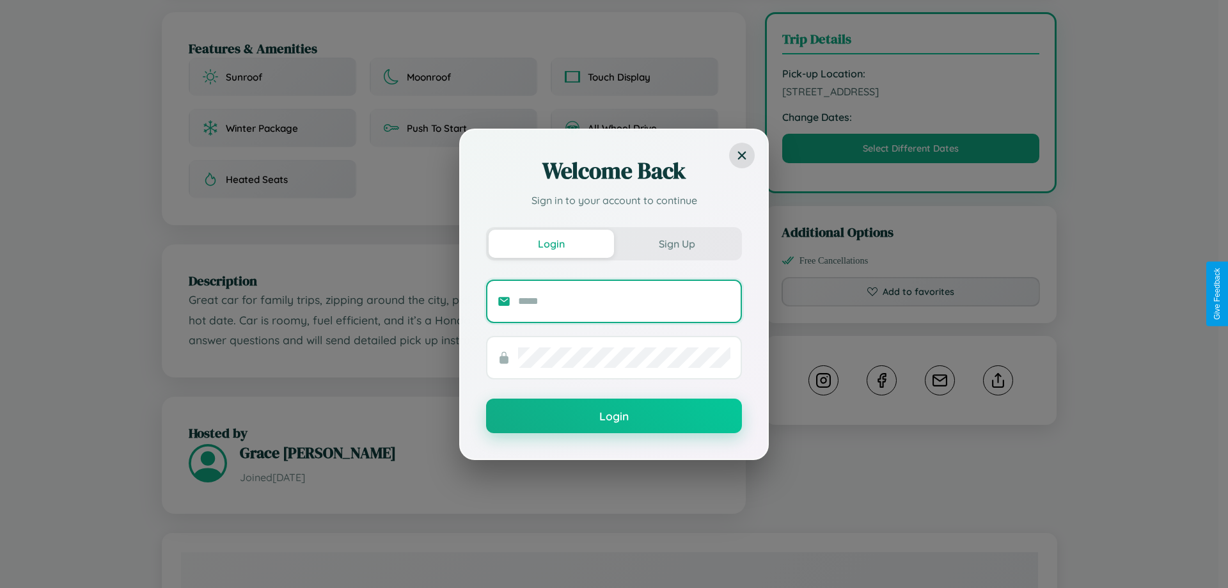
click at [624, 301] on input "text" at bounding box center [624, 301] width 212 height 20
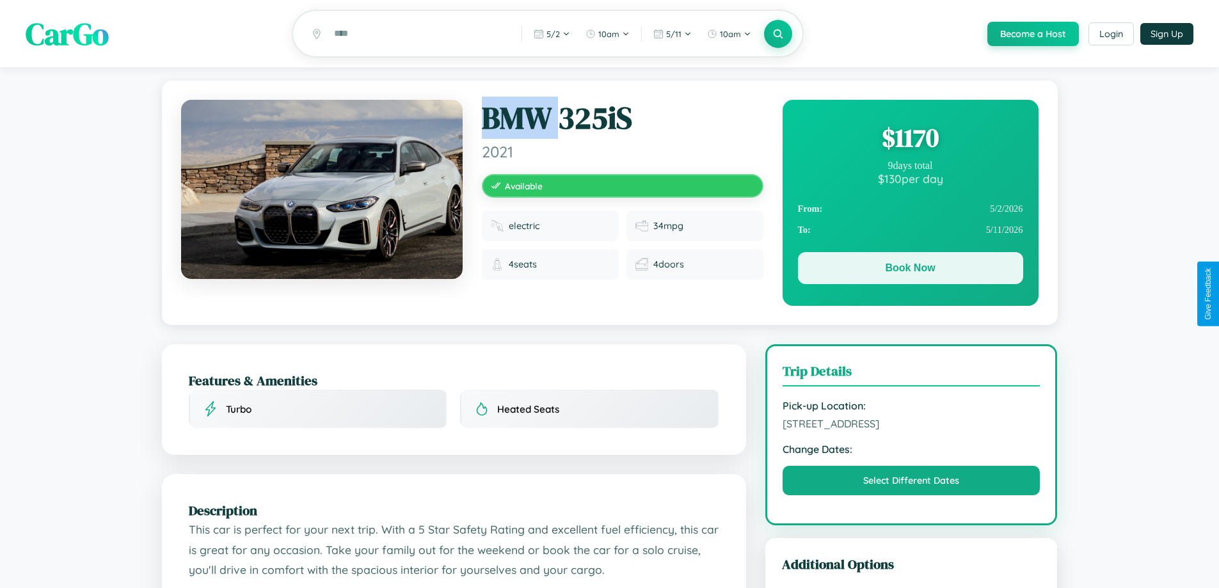
click at [910, 270] on button "Book Now" at bounding box center [910, 268] width 225 height 32
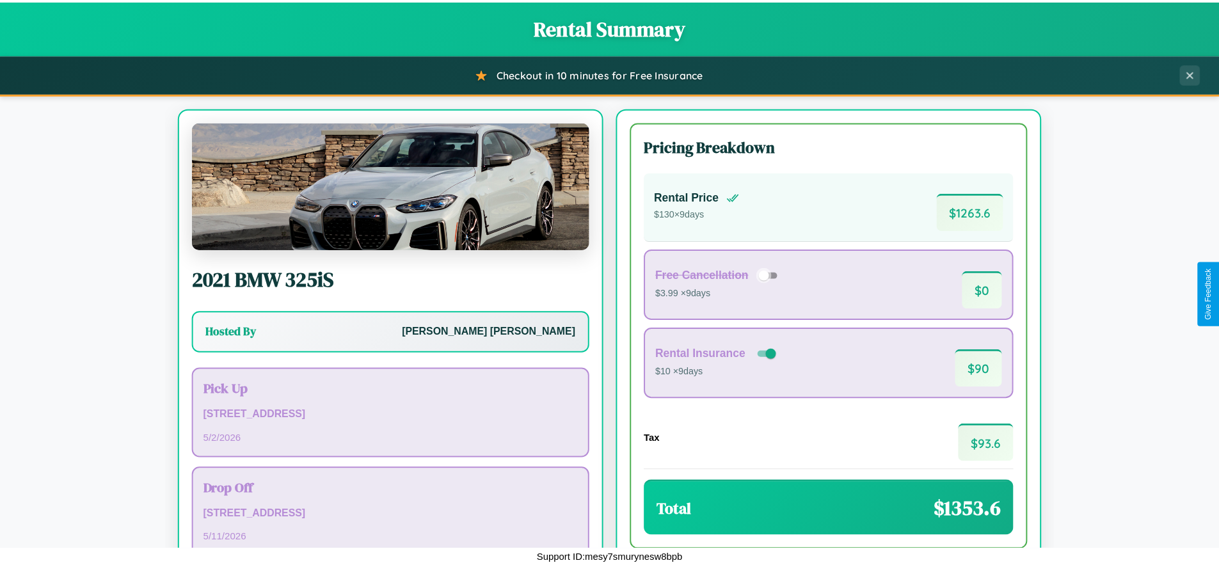
scroll to position [88, 0]
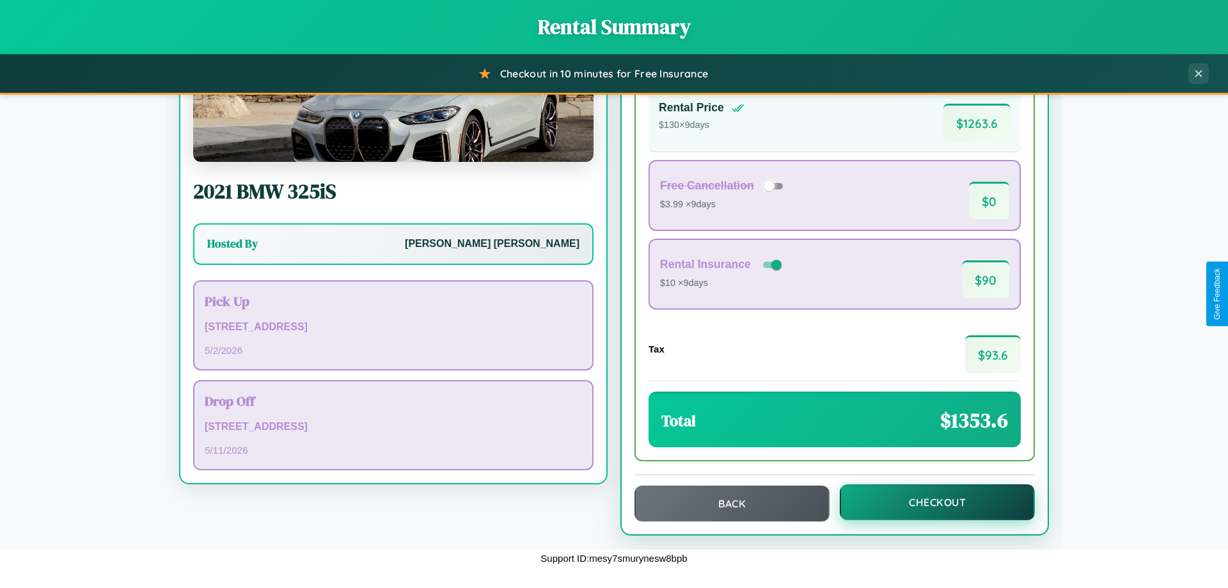
click at [929, 502] on button "Checkout" at bounding box center [937, 502] width 195 height 36
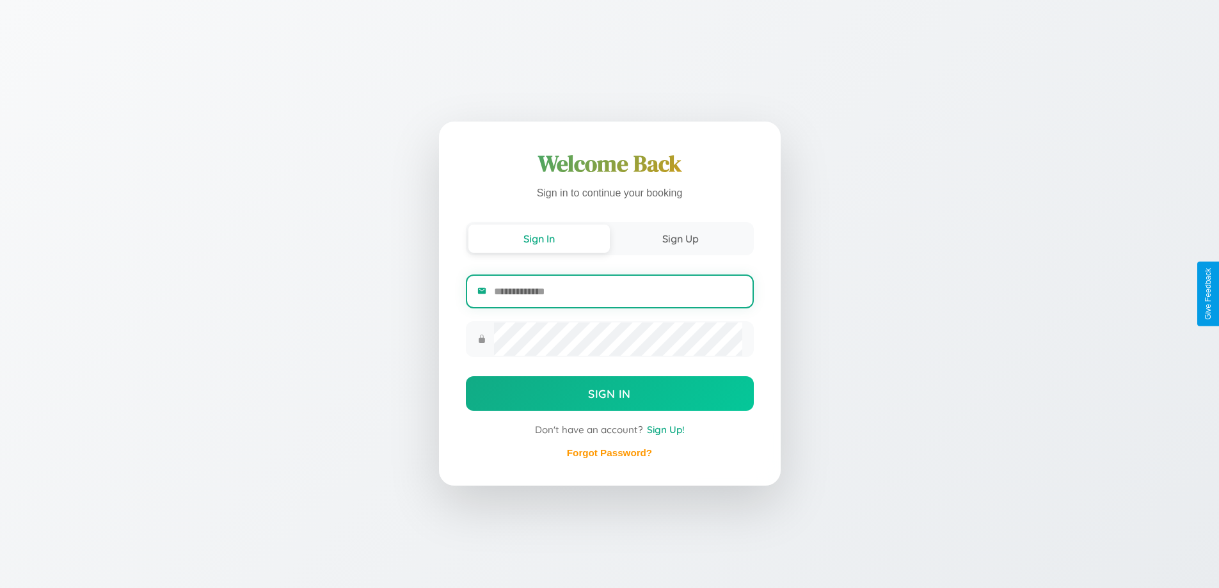
click at [617, 291] on input "email" at bounding box center [618, 291] width 248 height 31
type input "**********"
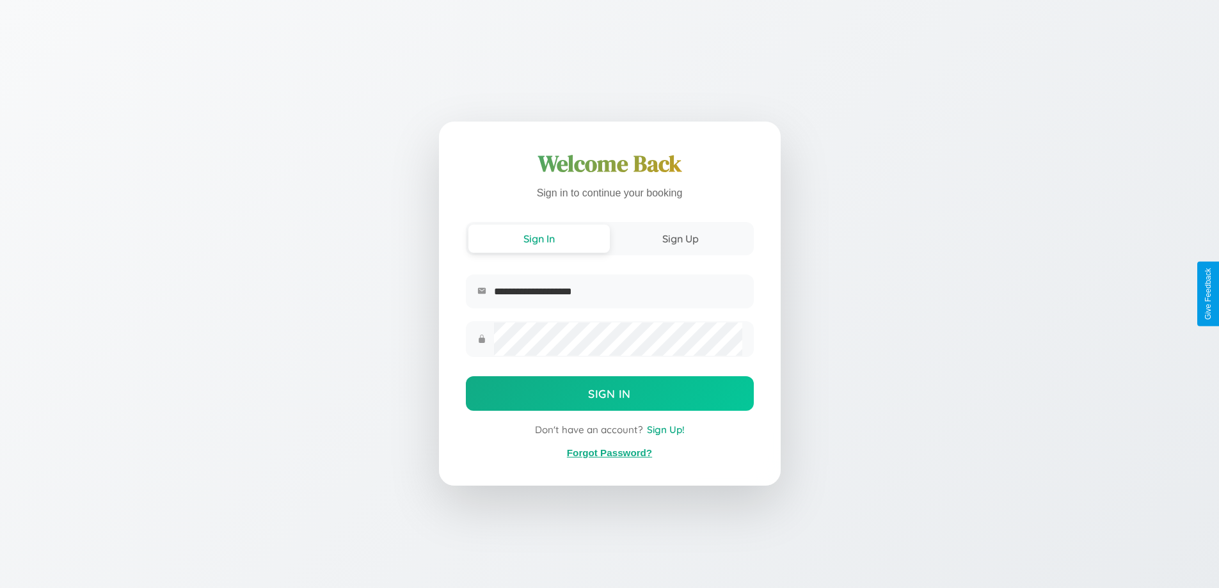
click at [609, 453] on link "Forgot Password?" at bounding box center [609, 452] width 85 height 11
